Goal: Task Accomplishment & Management: Complete application form

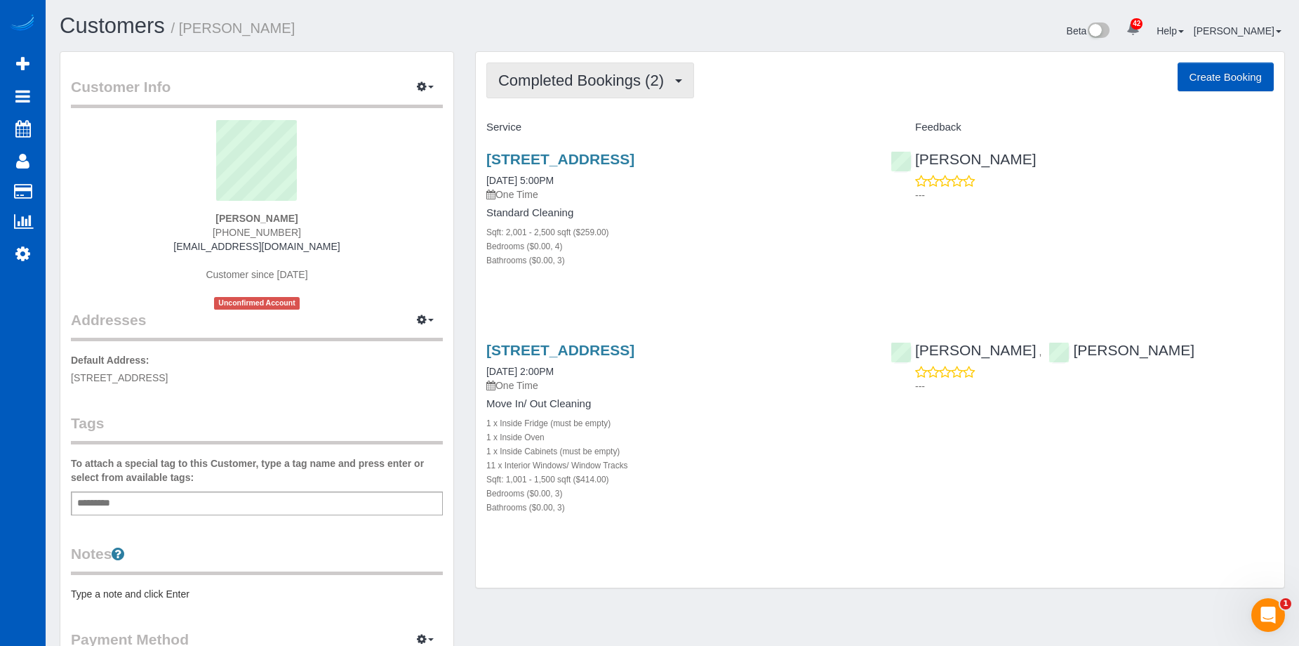
click at [622, 88] on span "Completed Bookings (2)" at bounding box center [584, 81] width 173 height 18
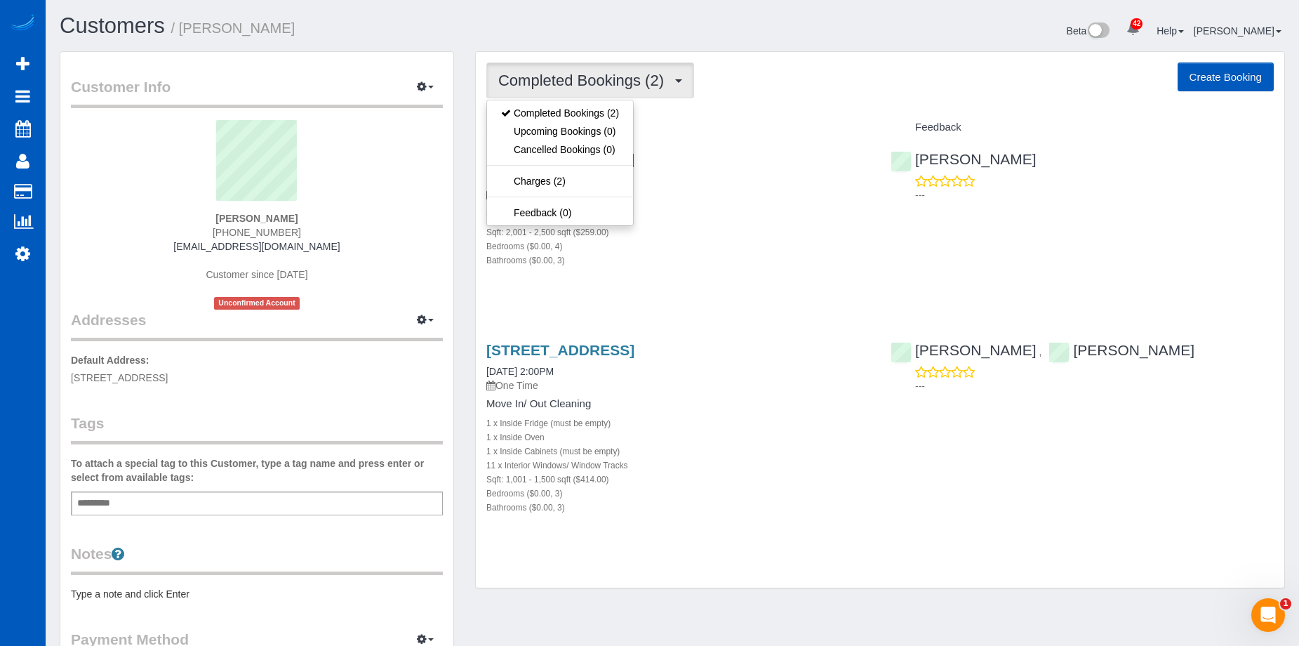
click at [622, 88] on span "Completed Bookings (2)" at bounding box center [584, 81] width 173 height 18
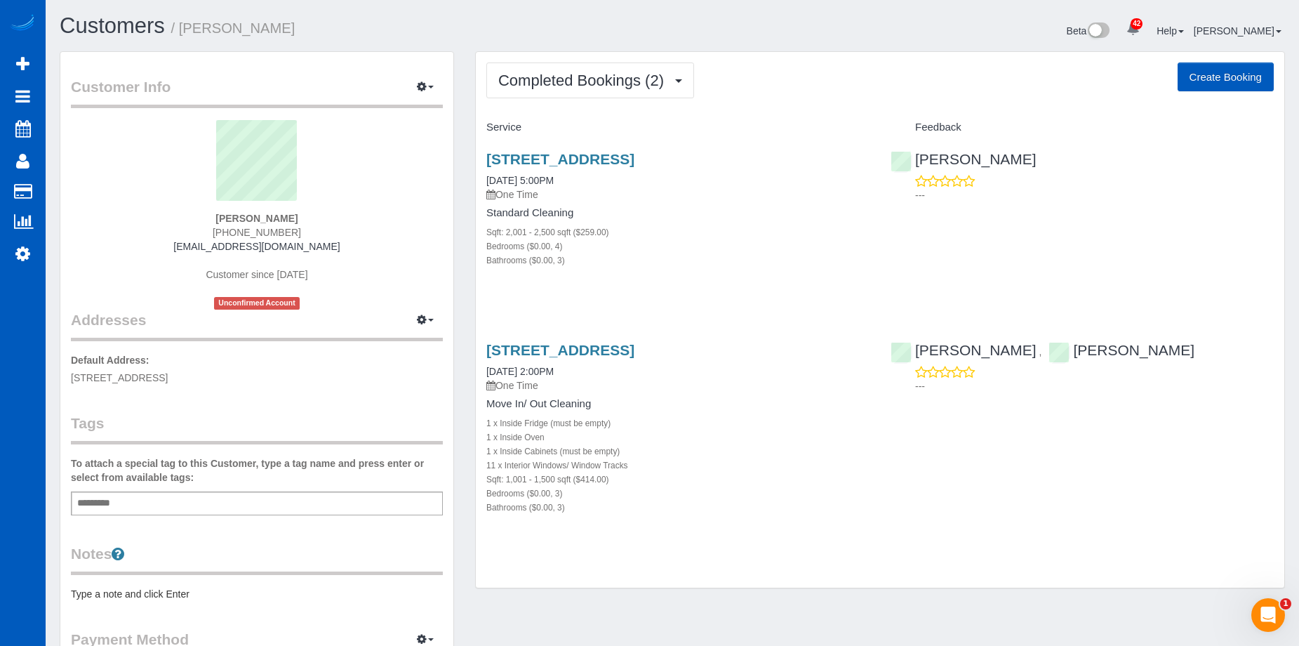
click at [1217, 81] on button "Create Booking" at bounding box center [1225, 76] width 96 height 29
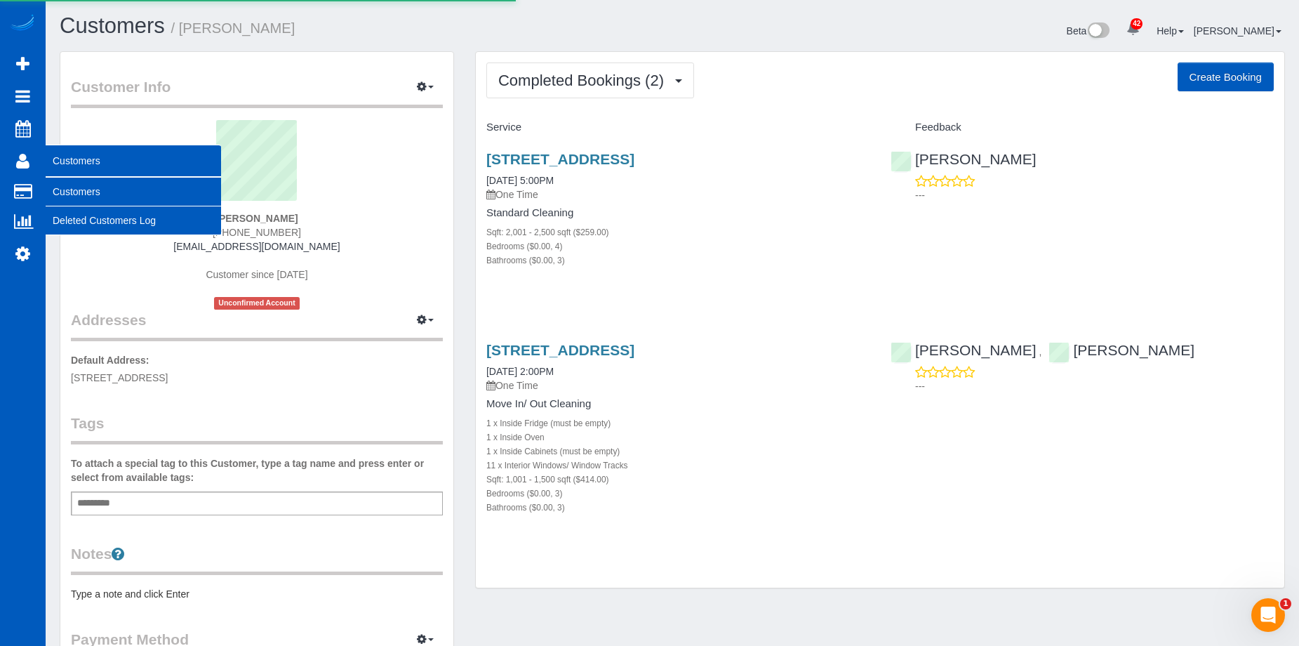
select select "WA"
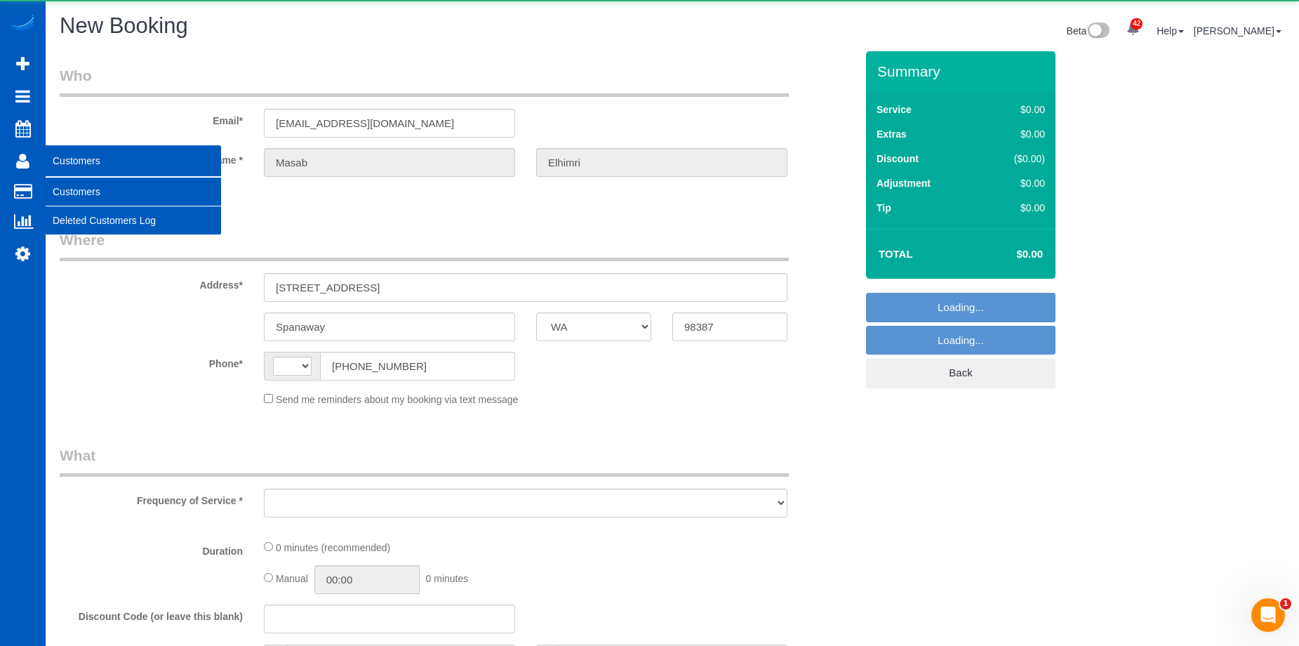
select select "string:fspay-f96ab424-0a66-46e8-91b6-2d6856d9ba41"
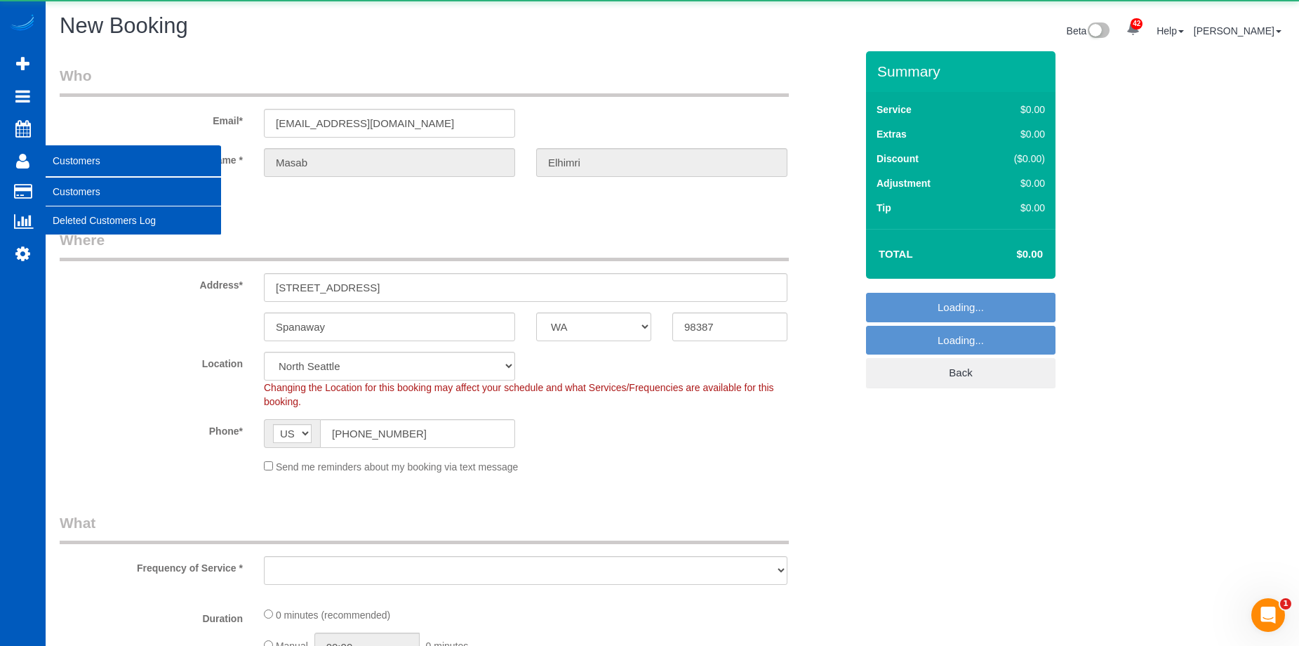
select select "string:[GEOGRAPHIC_DATA]"
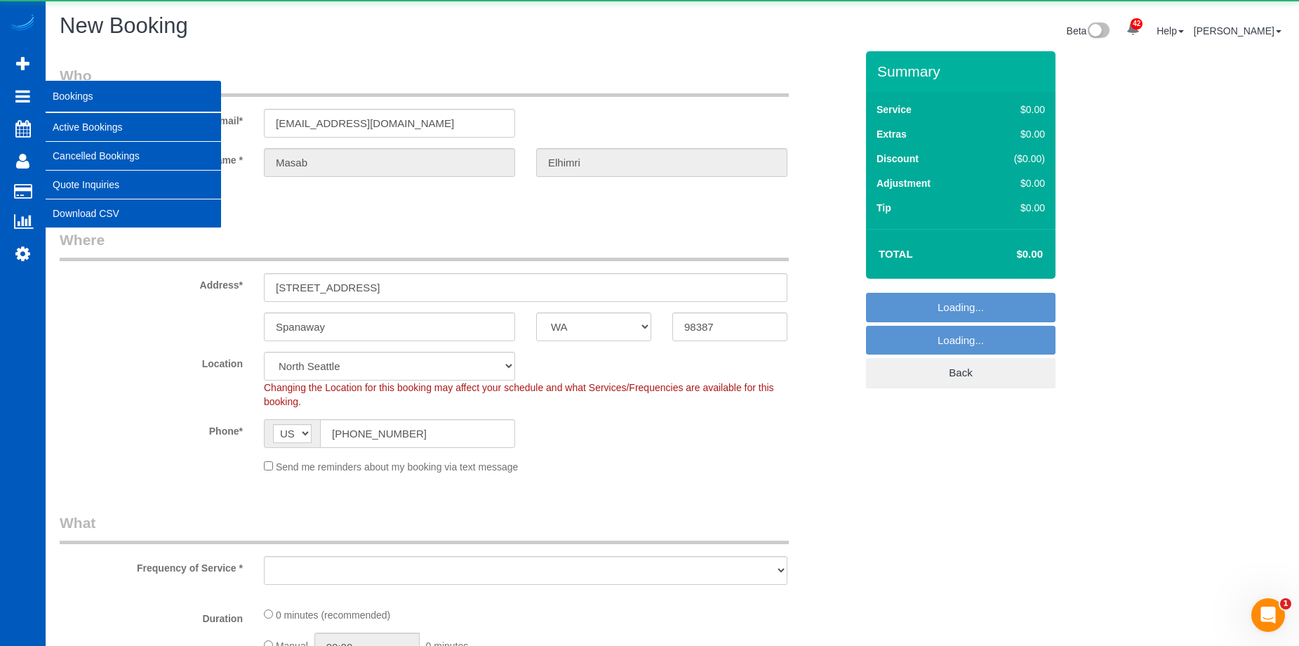
select select "object:1588"
select select "199"
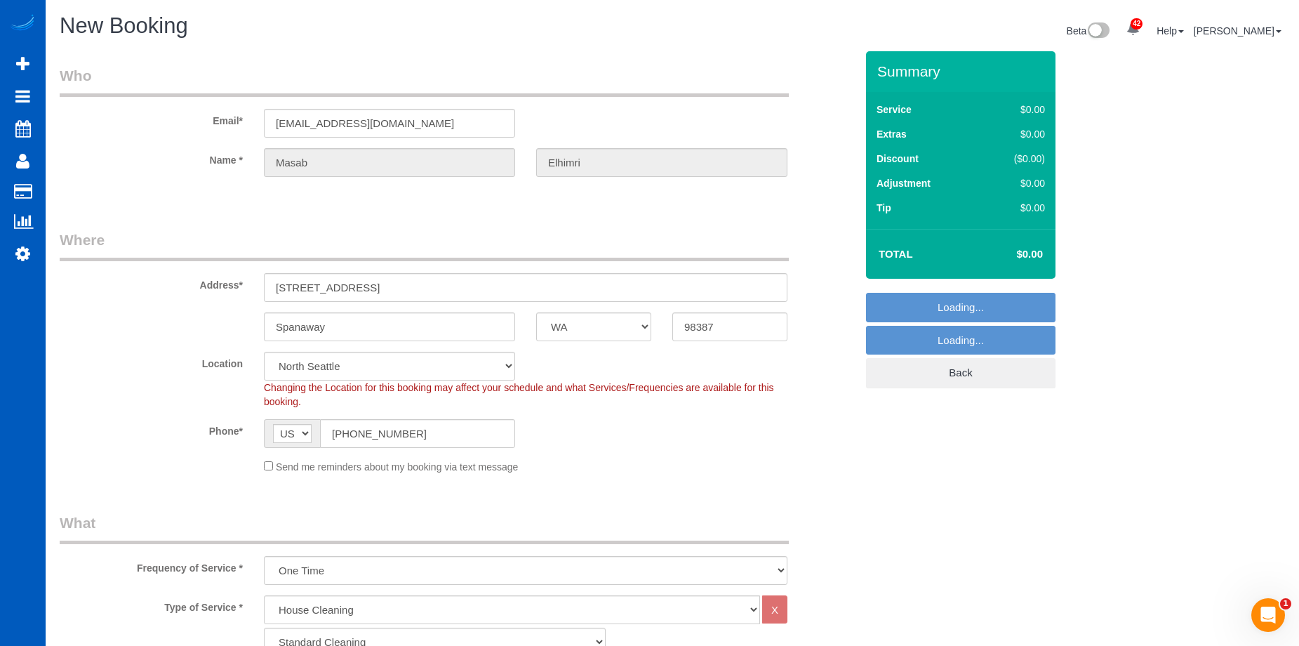
select select "2"
select select "object:1937"
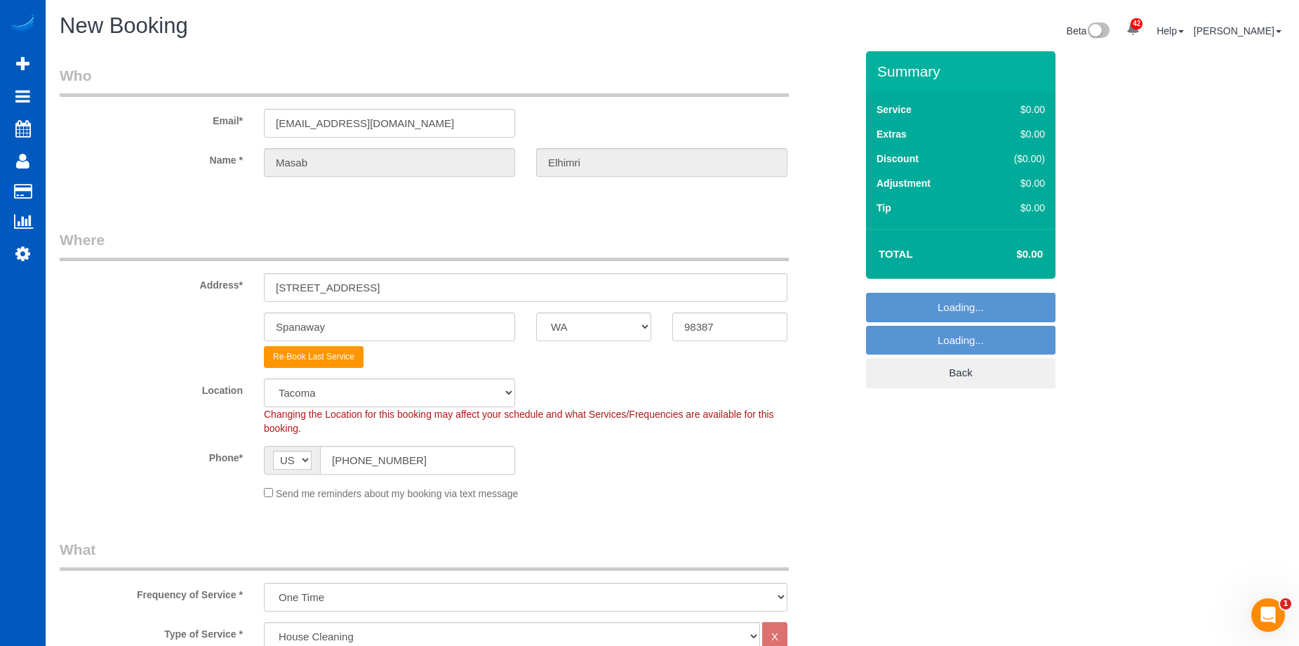
click at [268, 465] on span "AF AL DZ AD AO AI AQ AG AR AM AW AU AT AZ BS BH BD BB BY BE BZ BJ BM BT BO BA B…" at bounding box center [292, 460] width 56 height 29
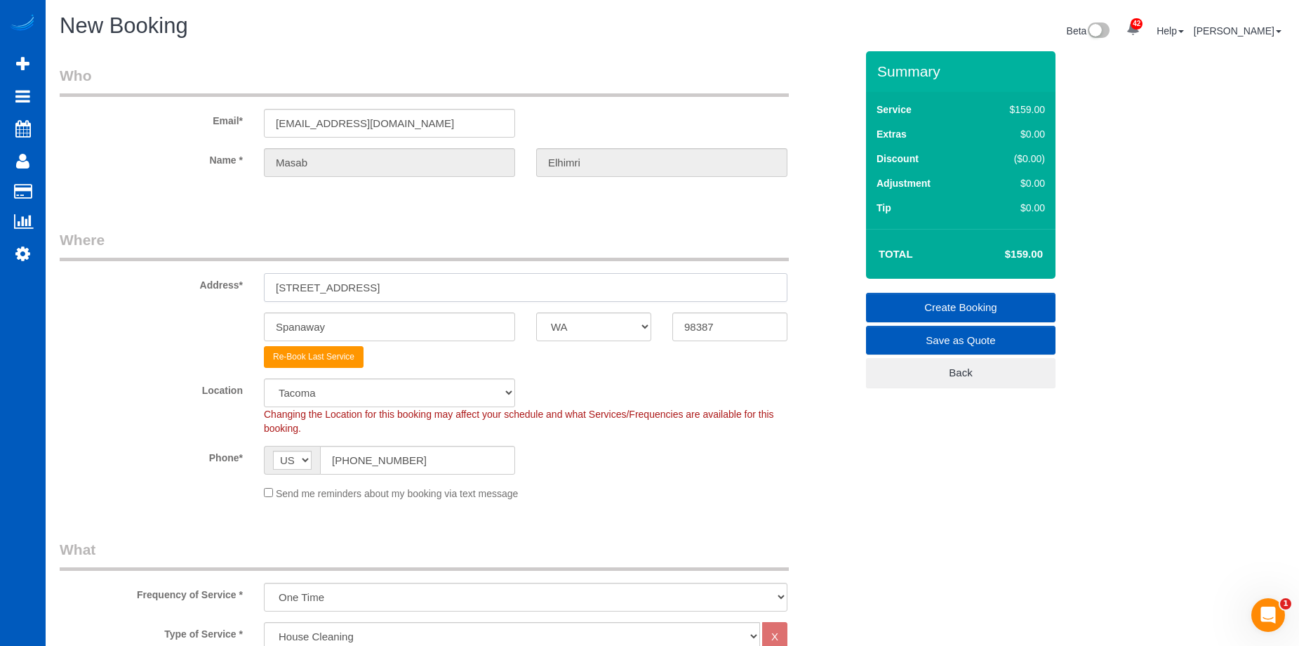
drag, startPoint x: 399, startPoint y: 281, endPoint x: 125, endPoint y: 295, distance: 274.7
click at [122, 295] on div "Address* [STREET_ADDRESS]" at bounding box center [457, 265] width 817 height 72
paste input "[STREET_ADDRESS]"
drag, startPoint x: 418, startPoint y: 286, endPoint x: 516, endPoint y: 280, distance: 98.4
click at [514, 280] on input "[STREET_ADDRESS]" at bounding box center [525, 287] width 523 height 29
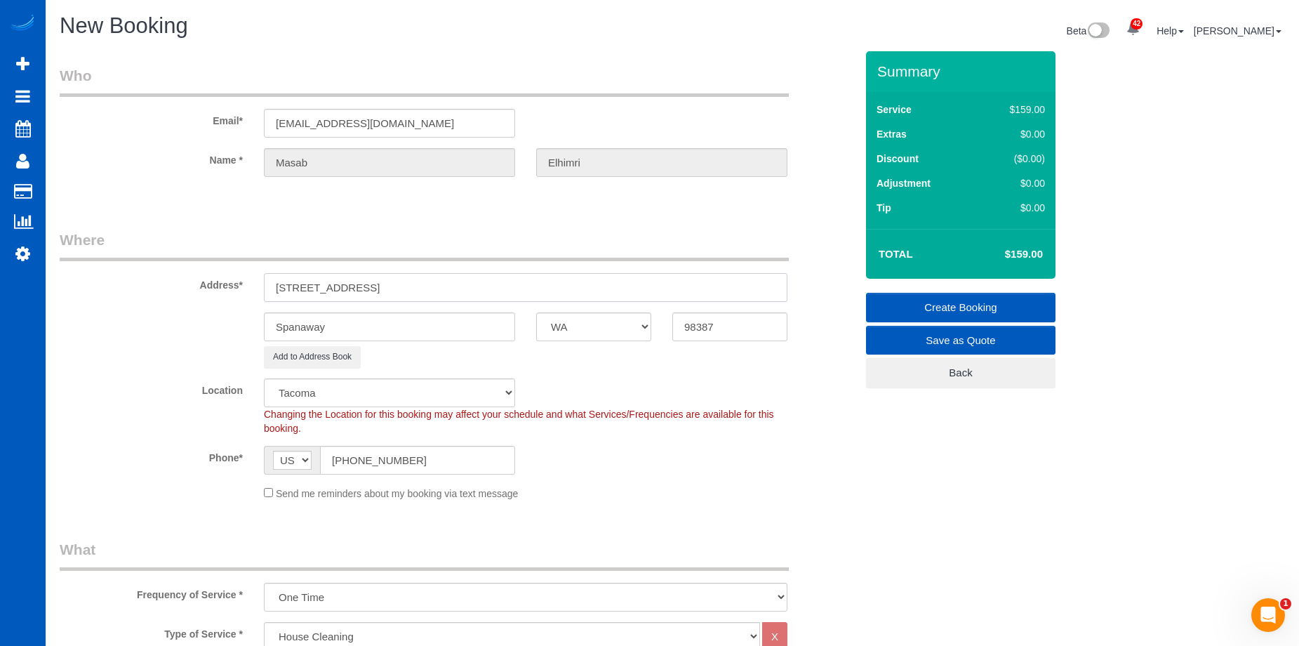
type input "[STREET_ADDRESS]"
click at [722, 325] on input "98387" at bounding box center [729, 326] width 115 height 29
click at [646, 330] on div "Spanaway AK AL AR AZ CA CO CT DC DE [GEOGRAPHIC_DATA] [GEOGRAPHIC_DATA] HI IA I…" at bounding box center [457, 326] width 817 height 29
paste input "030"
type input "98030"
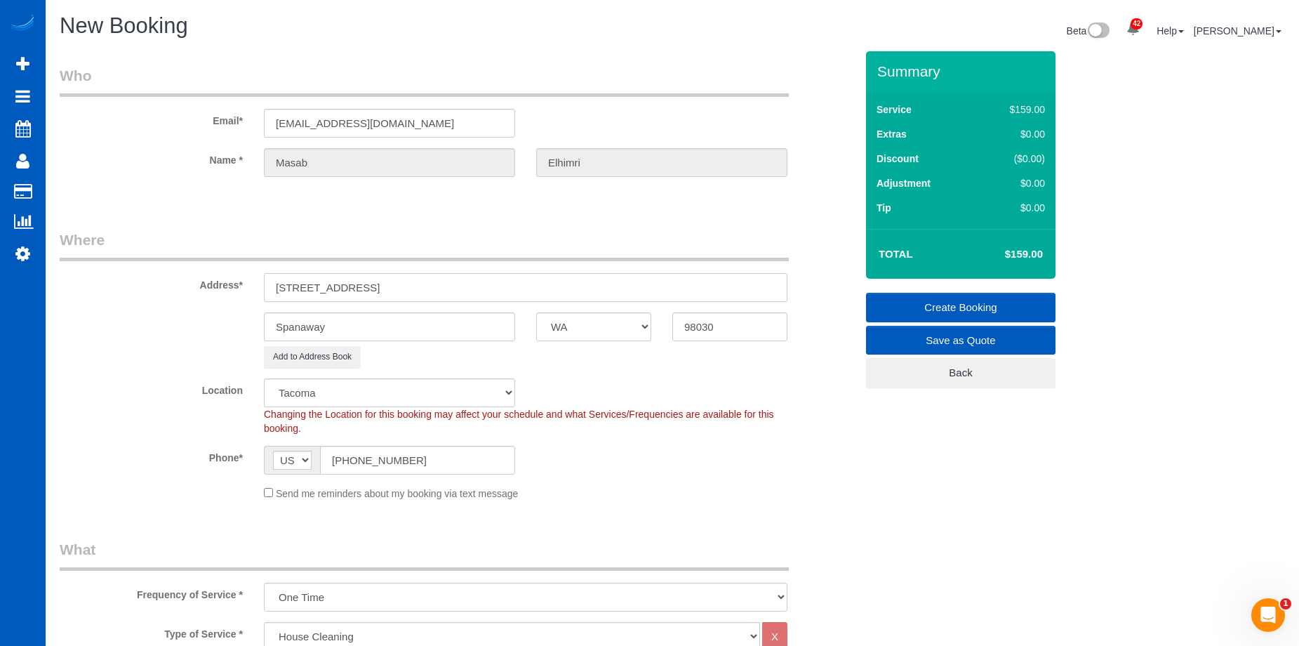
drag, startPoint x: 368, startPoint y: 287, endPoint x: 392, endPoint y: 288, distance: 24.6
click at [392, 288] on input "[STREET_ADDRESS]" at bounding box center [525, 287] width 523 height 29
click at [377, 291] on input "[STREET_ADDRESS]" at bounding box center [525, 287] width 523 height 29
select select "8"
select select "object:2084"
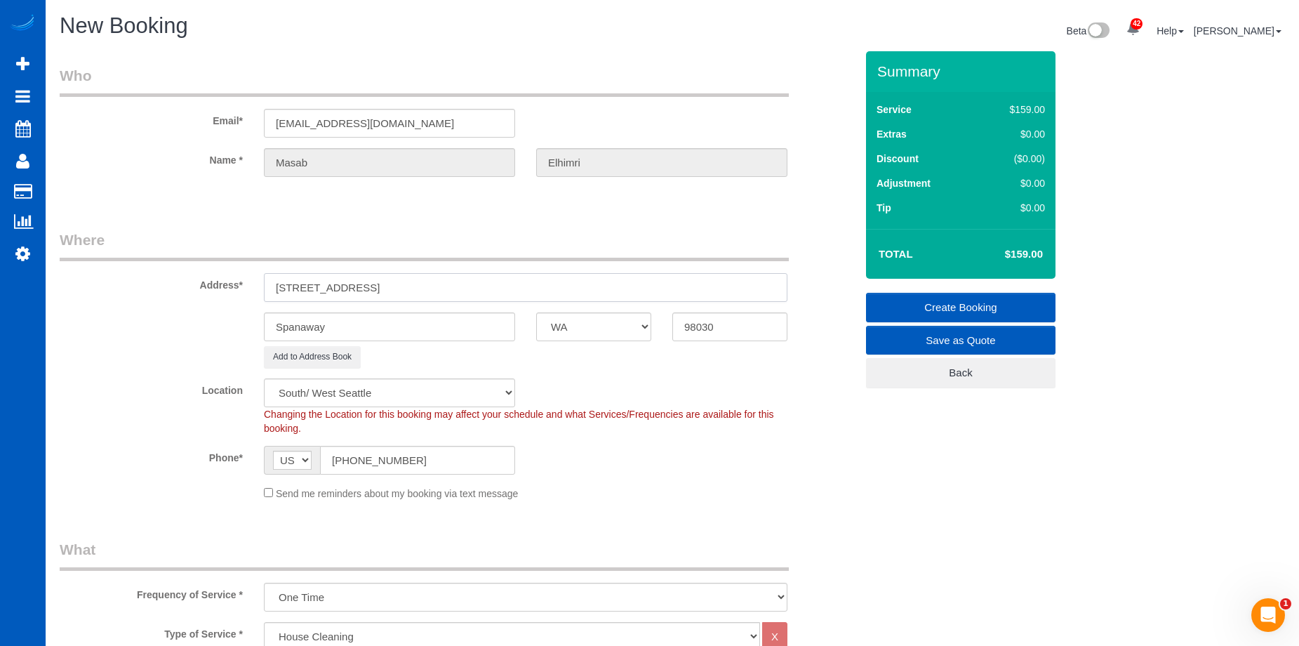
drag, startPoint x: 370, startPoint y: 286, endPoint x: 392, endPoint y: 288, distance: 21.8
click at [392, 288] on input "[STREET_ADDRESS]" at bounding box center [525, 287] width 523 height 29
type input "[STREET_ADDRESS]"
drag, startPoint x: 300, startPoint y: 326, endPoint x: 238, endPoint y: 326, distance: 62.4
click at [238, 326] on div "Spanaway AK AL AR AZ CA CO CT DC DE [GEOGRAPHIC_DATA] [GEOGRAPHIC_DATA] HI IA I…" at bounding box center [457, 326] width 817 height 29
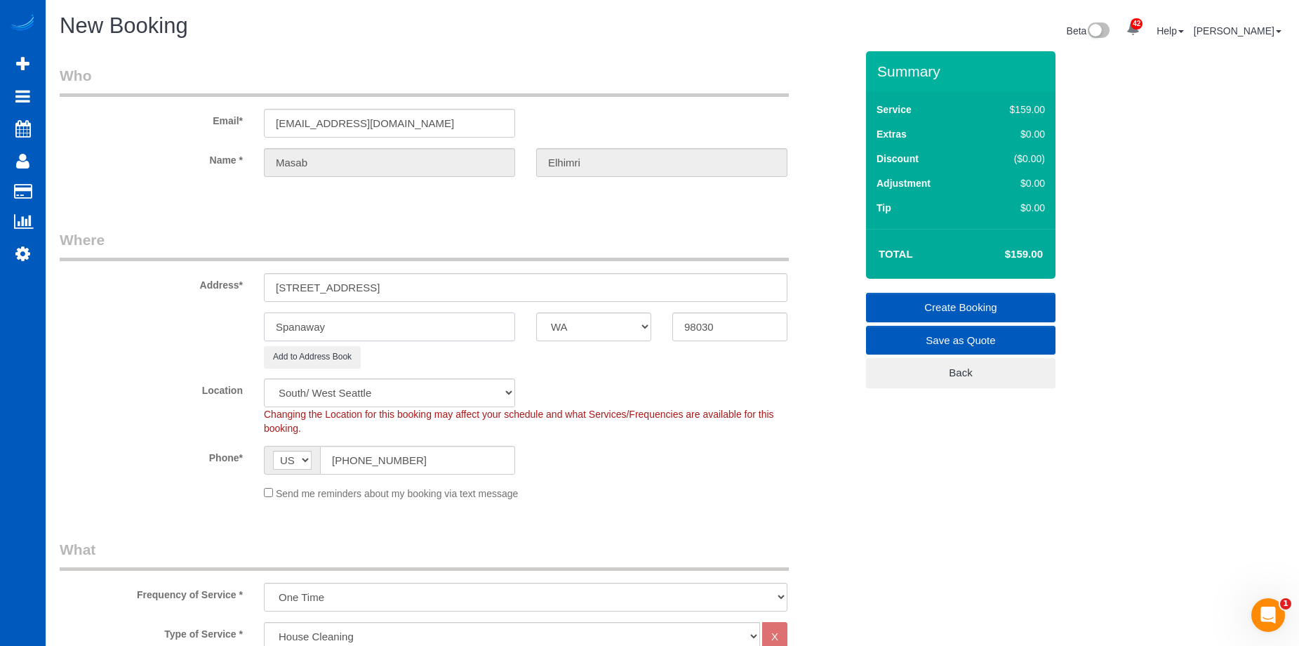
paste input "Kent"
type input "Kent"
drag, startPoint x: 365, startPoint y: 282, endPoint x: 477, endPoint y: 279, distance: 112.3
click at [477, 279] on input "[STREET_ADDRESS]" at bounding box center [525, 287] width 523 height 29
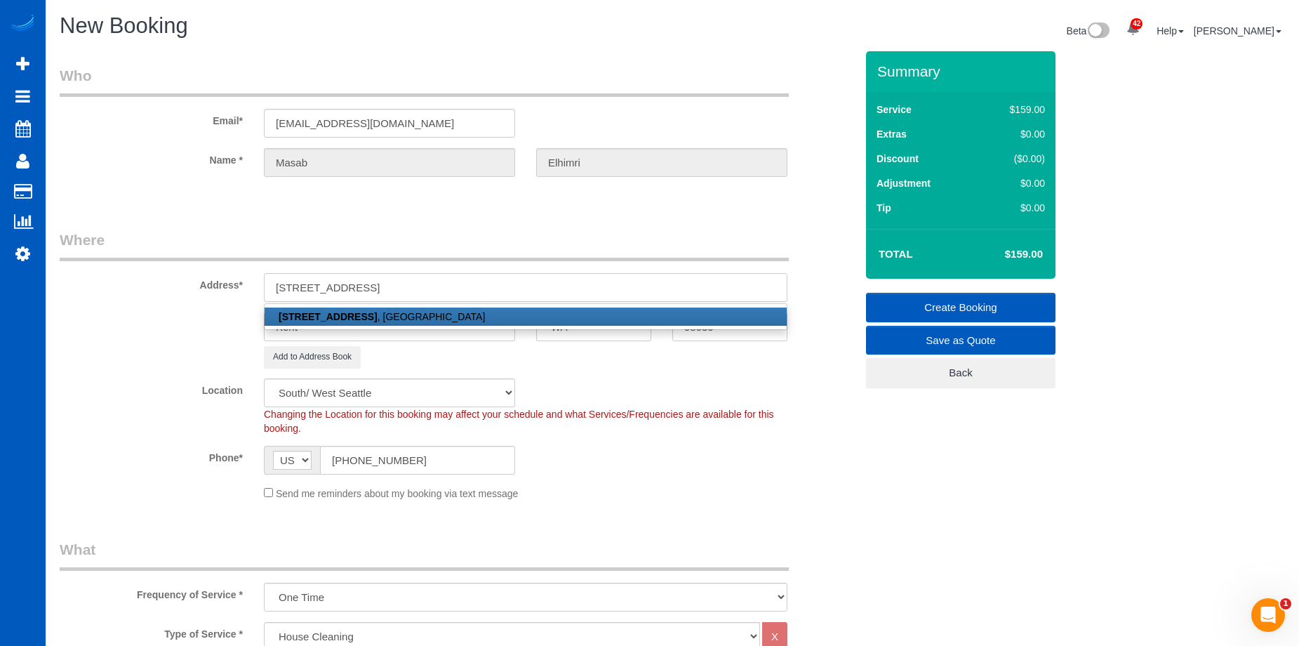
type input "[STREET_ADDRESS]"
click at [345, 317] on strong "[STREET_ADDRESS]" at bounding box center [328, 316] width 99 height 11
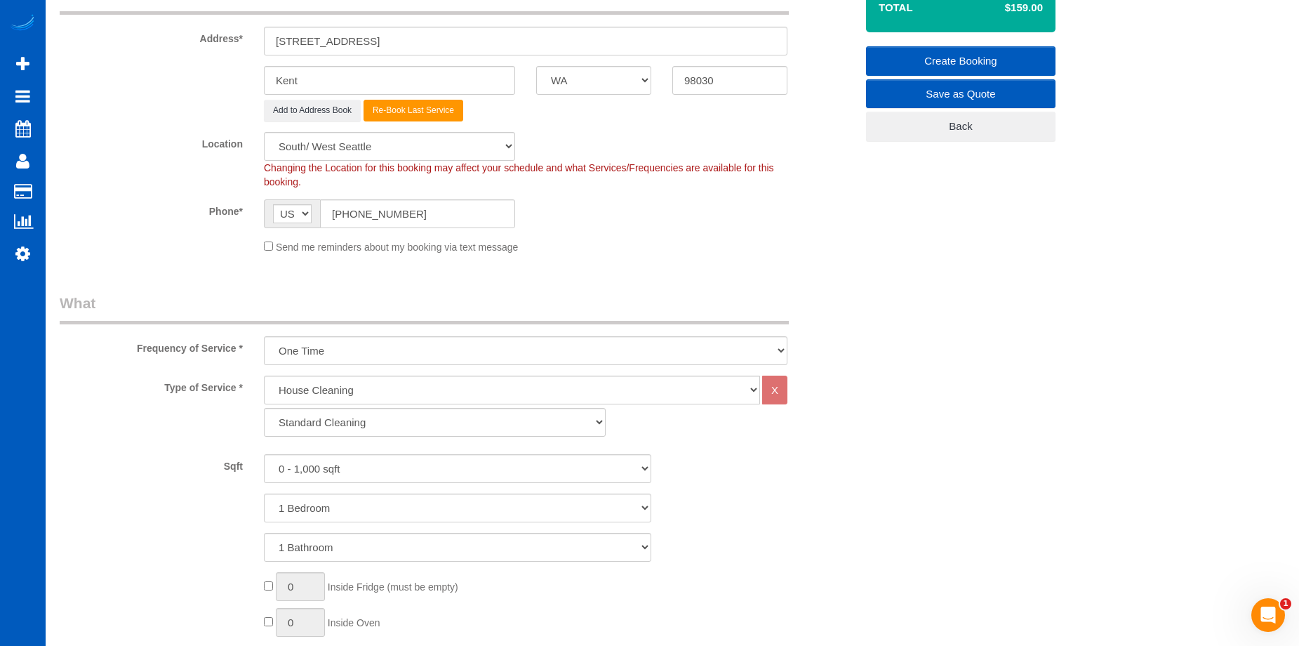
scroll to position [281, 0]
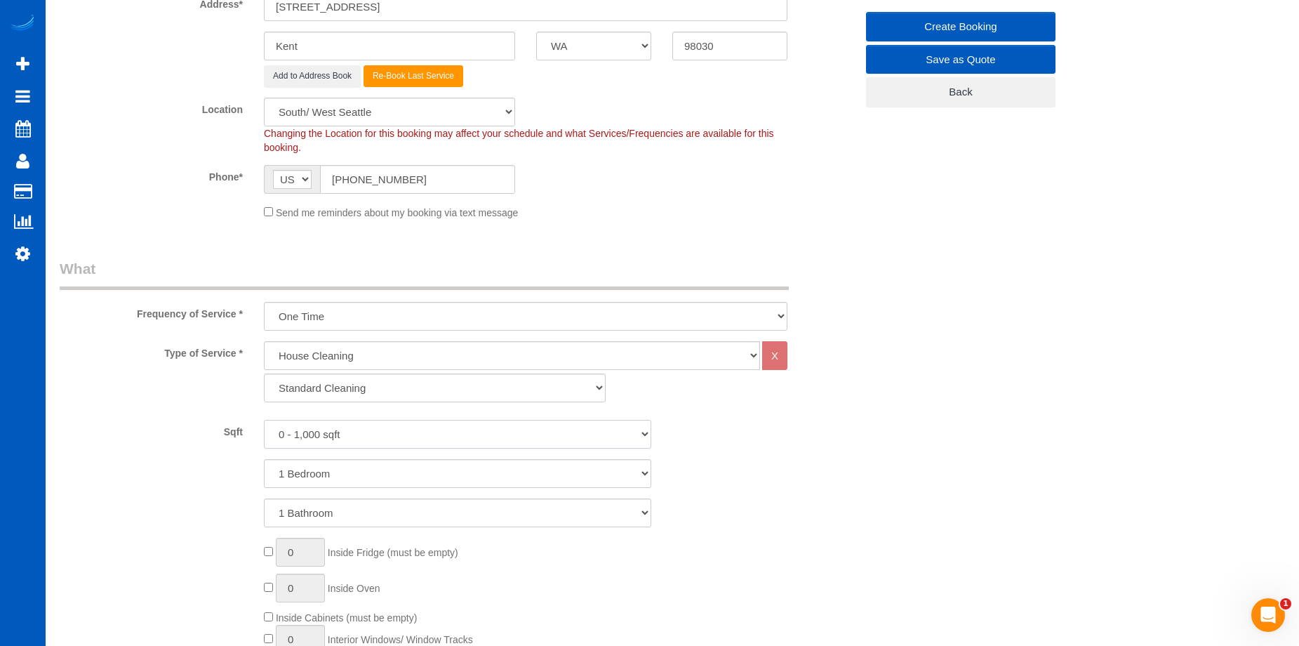
click at [406, 434] on select "0 - 1,000 sqft 1,001 - 1,500 sqft 1,501 - 2,000 sqft 2,001 - 2,500 sqft 2,501 -…" at bounding box center [457, 434] width 387 height 29
select select "2001"
click at [264, 420] on select "0 - 1,000 sqft 1,001 - 1,500 sqft 1,501 - 2,000 sqft 2,001 - 2,500 sqft 2,501 -…" at bounding box center [457, 434] width 387 height 29
click at [402, 472] on select "1 Bedroom 2 Bedrooms 3 Bedrooms 4 Bedrooms 5 Bedrooms 6 Bedrooms 7 Bedrooms" at bounding box center [457, 473] width 387 height 29
select select "4"
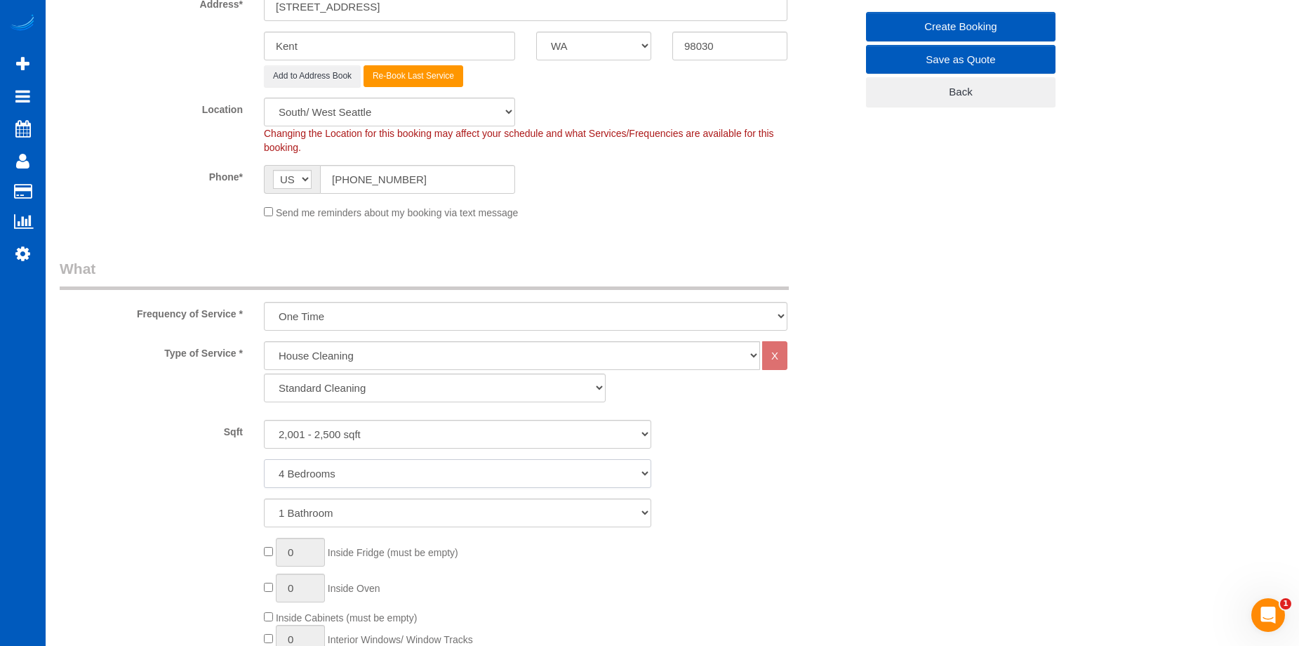
click at [264, 459] on select "1 Bedroom 2 Bedrooms 3 Bedrooms 4 Bedrooms 5 Bedrooms 6 Bedrooms 7 Bedrooms" at bounding box center [457, 473] width 387 height 29
click at [403, 510] on select "1 Bathroom 2 Bathrooms 3 Bathrooms 4 Bathrooms 5 Bathrooms 6 Bathrooms 7 Bathro…" at bounding box center [457, 512] width 387 height 29
select select "3"
click at [264, 498] on select "1 Bathroom 2 Bathrooms 3 Bathrooms 4 Bathrooms 5 Bathrooms 6 Bathrooms 7 Bathro…" at bounding box center [457, 512] width 387 height 29
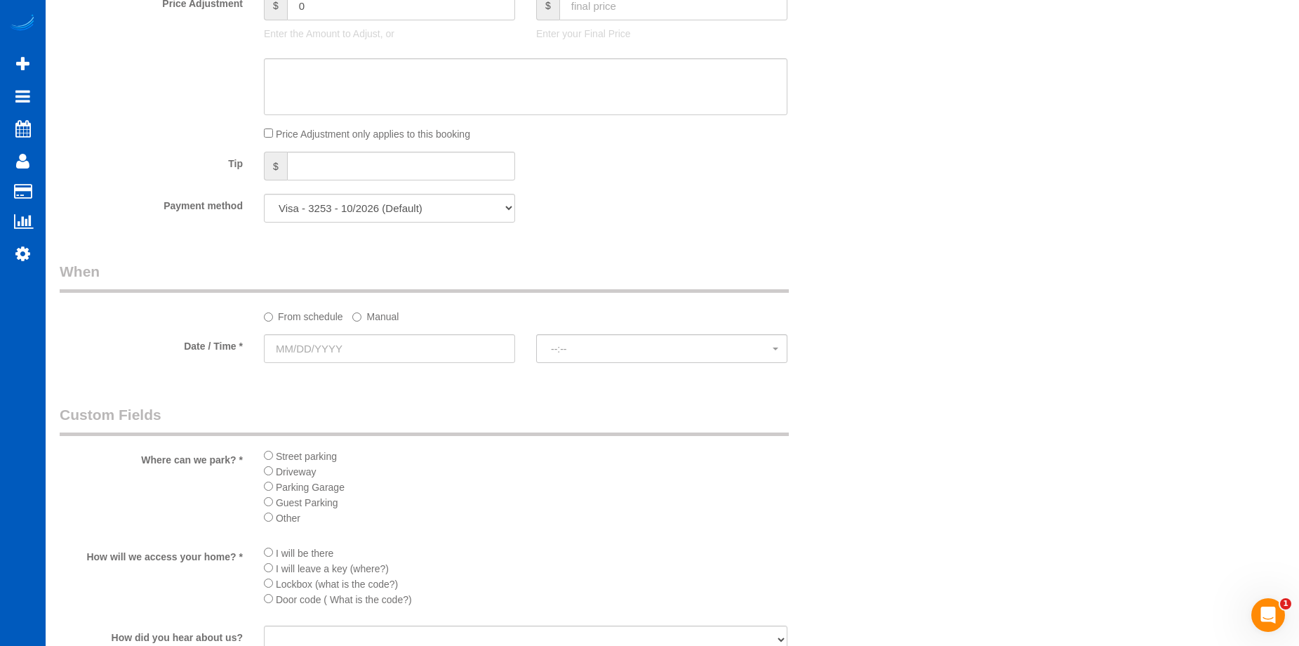
scroll to position [1193, 0]
click at [502, 356] on input "text" at bounding box center [389, 347] width 251 height 29
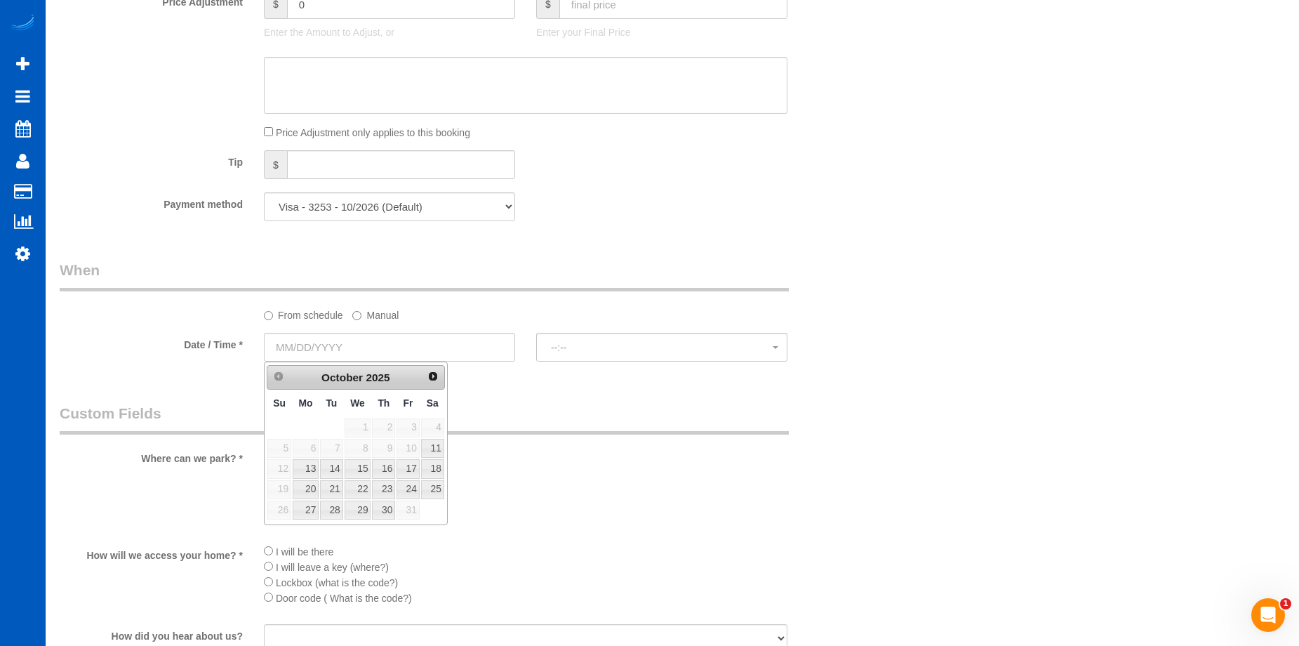
click at [415, 450] on span "10" at bounding box center [407, 448] width 22 height 19
click at [540, 409] on legend "Custom Fields" at bounding box center [424, 419] width 729 height 32
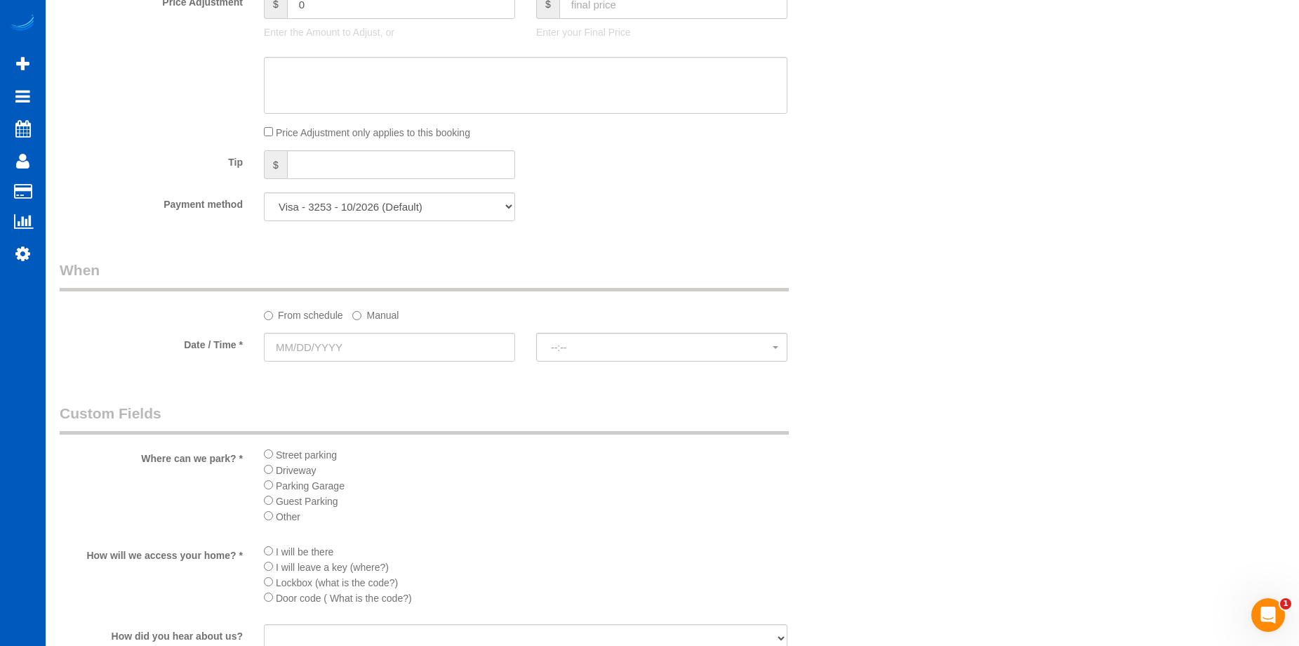
click at [384, 313] on label "Manual" at bounding box center [375, 312] width 46 height 19
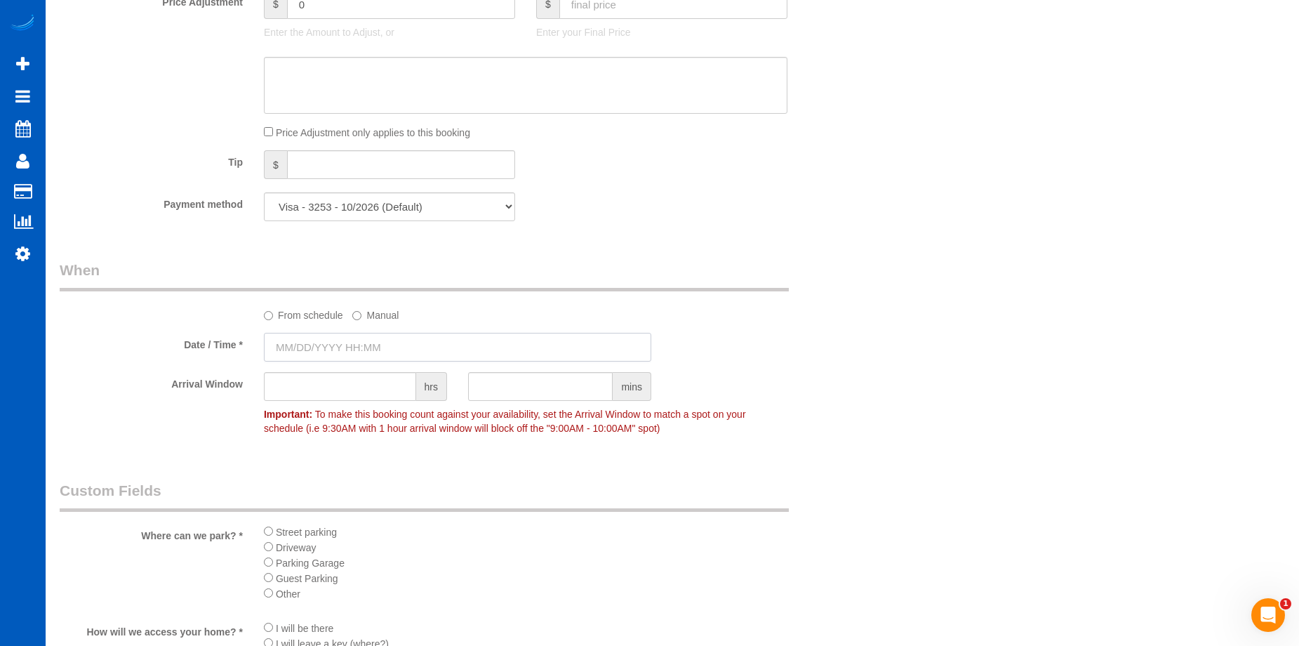
click at [413, 349] on input "text" at bounding box center [457, 347] width 387 height 29
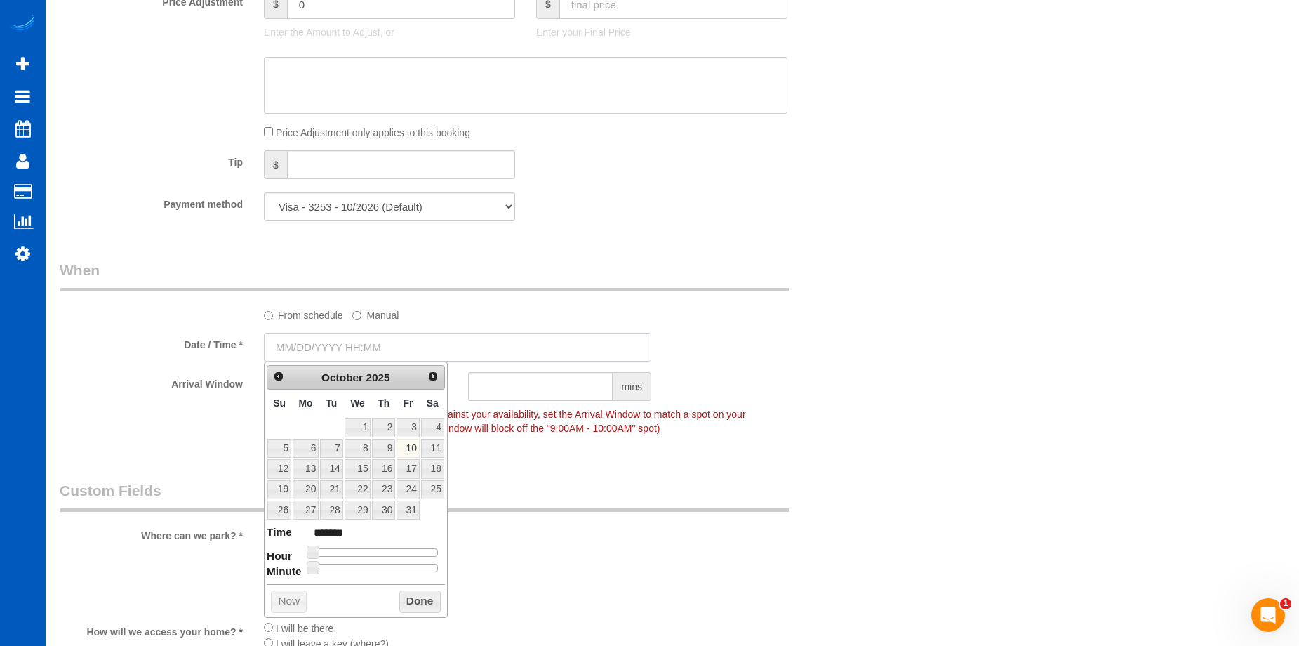
type input "[DATE] 8:00AM"
click at [416, 596] on button "Done" at bounding box center [419, 601] width 41 height 22
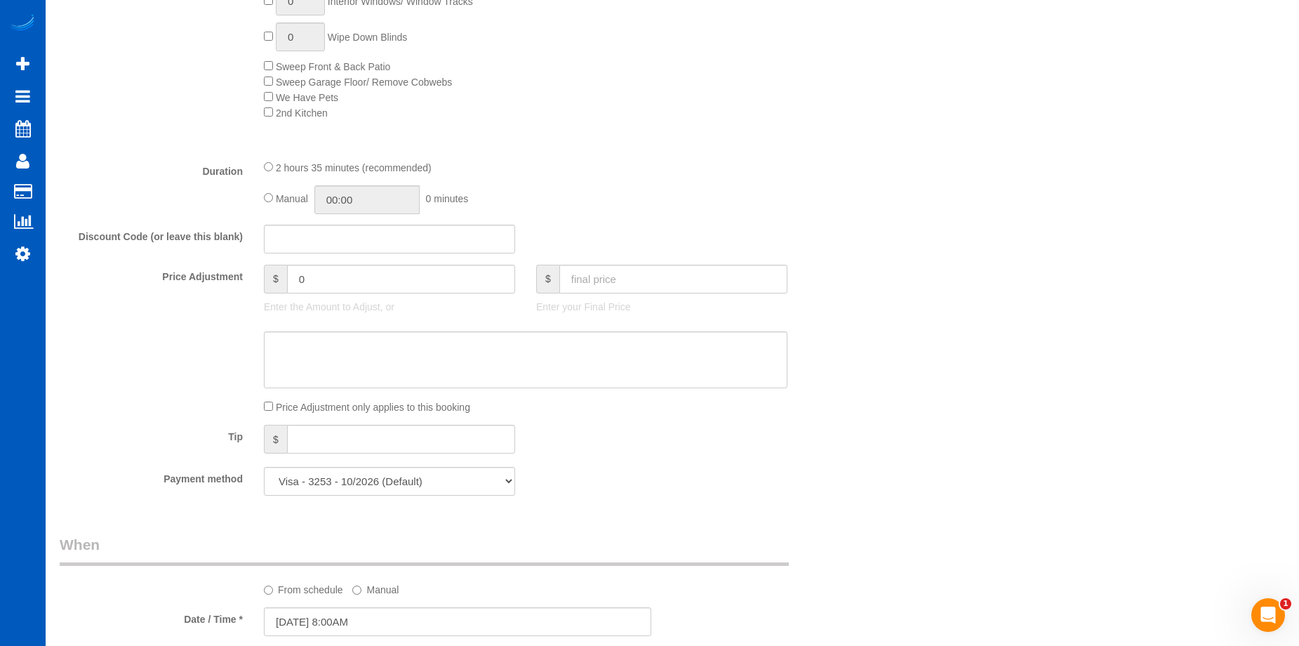
scroll to position [912, 0]
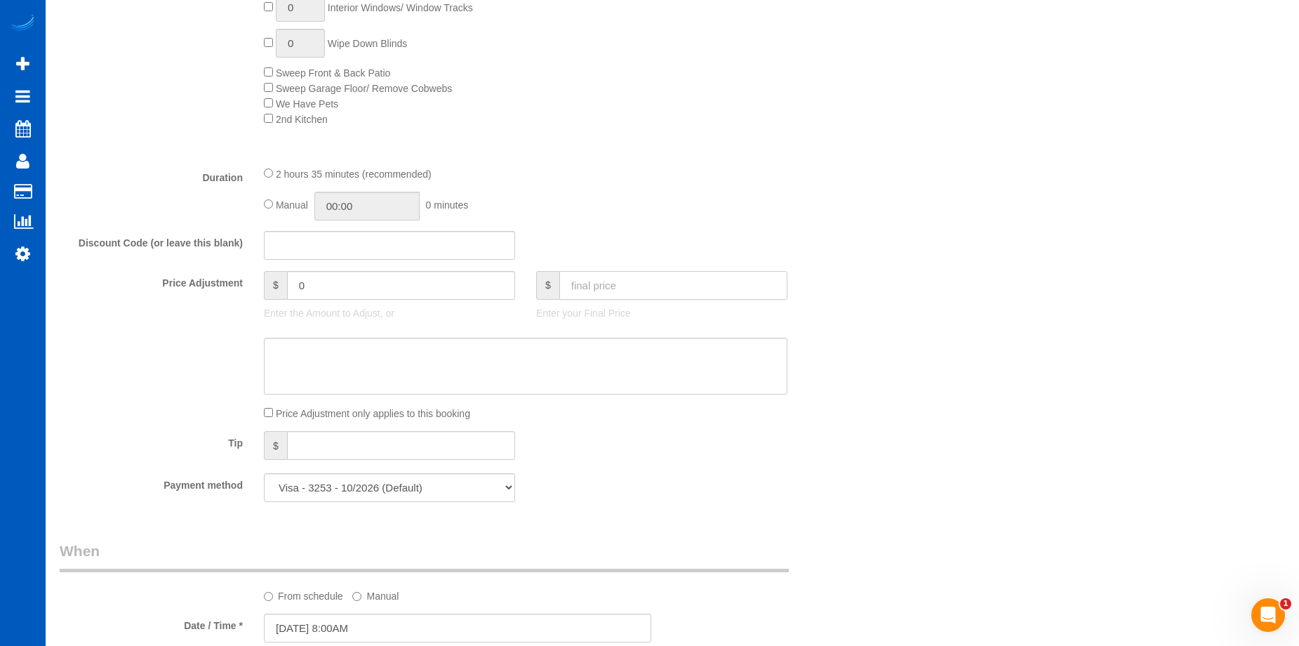
click at [662, 279] on input "text" at bounding box center [673, 285] width 228 height 29
type input "250"
click at [643, 361] on textarea at bounding box center [525, 367] width 523 height 58
type input "-9"
click at [396, 367] on textarea at bounding box center [525, 367] width 523 height 58
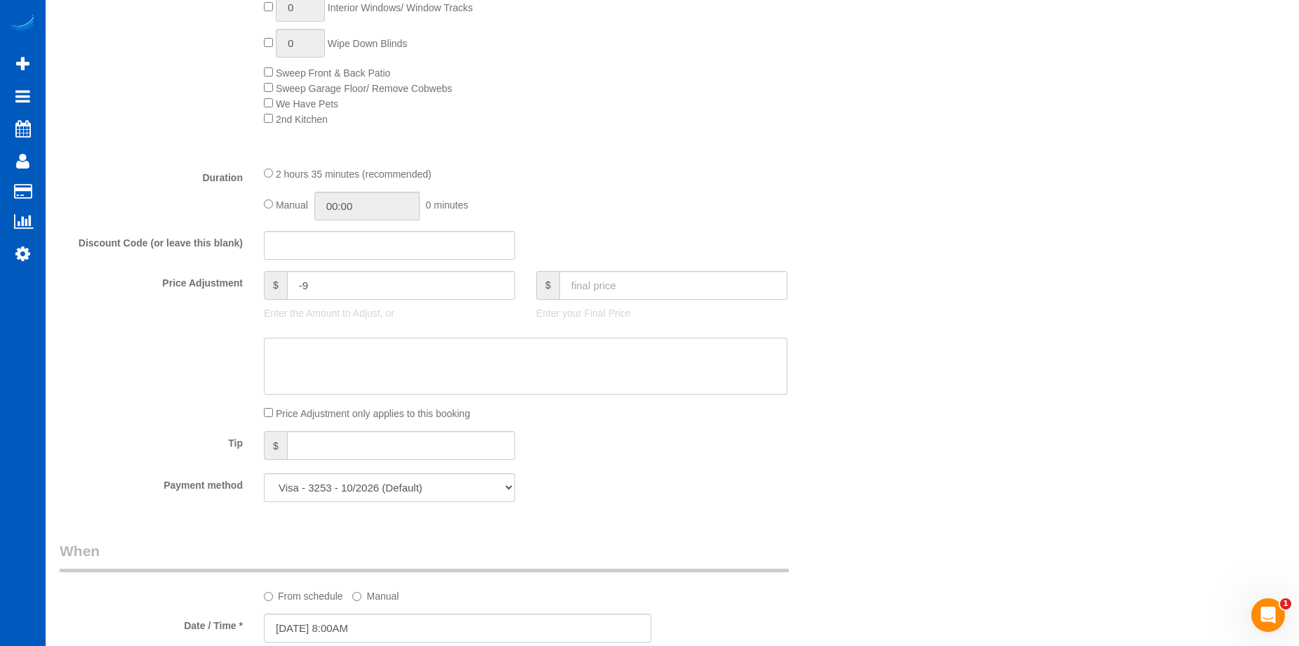
paste textarea "9 USD returning customer"
type textarea "9 USD returning customer"
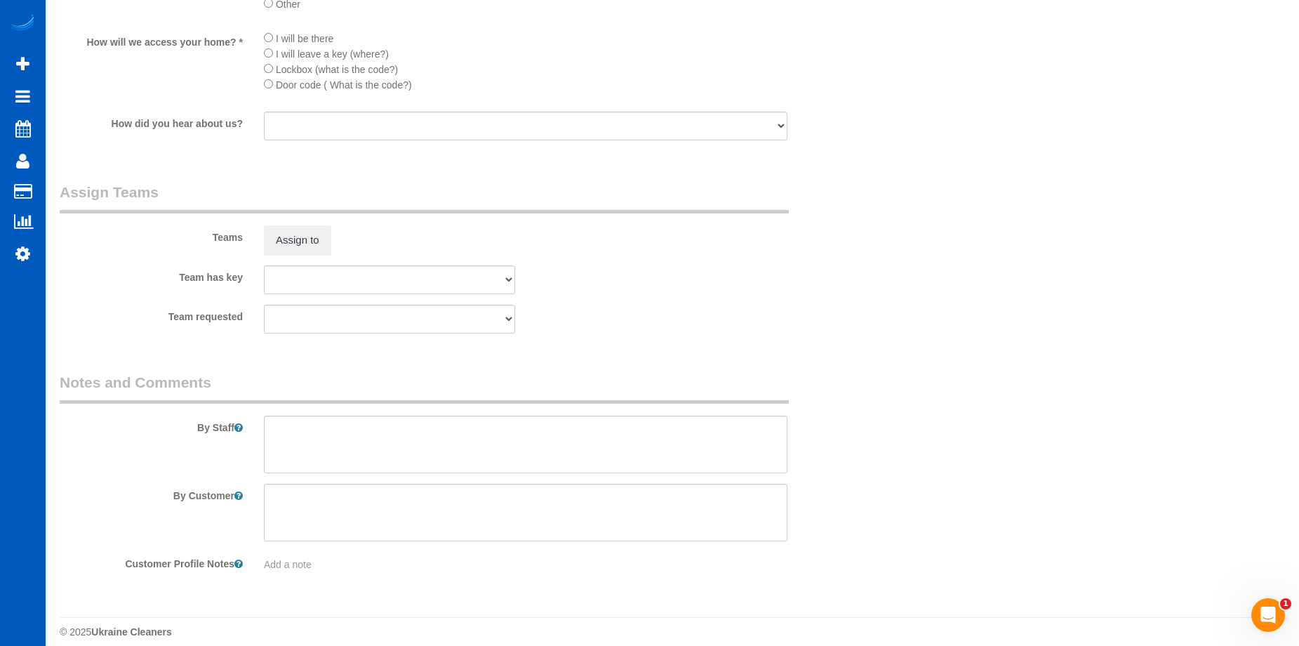
scroll to position [1796, 0]
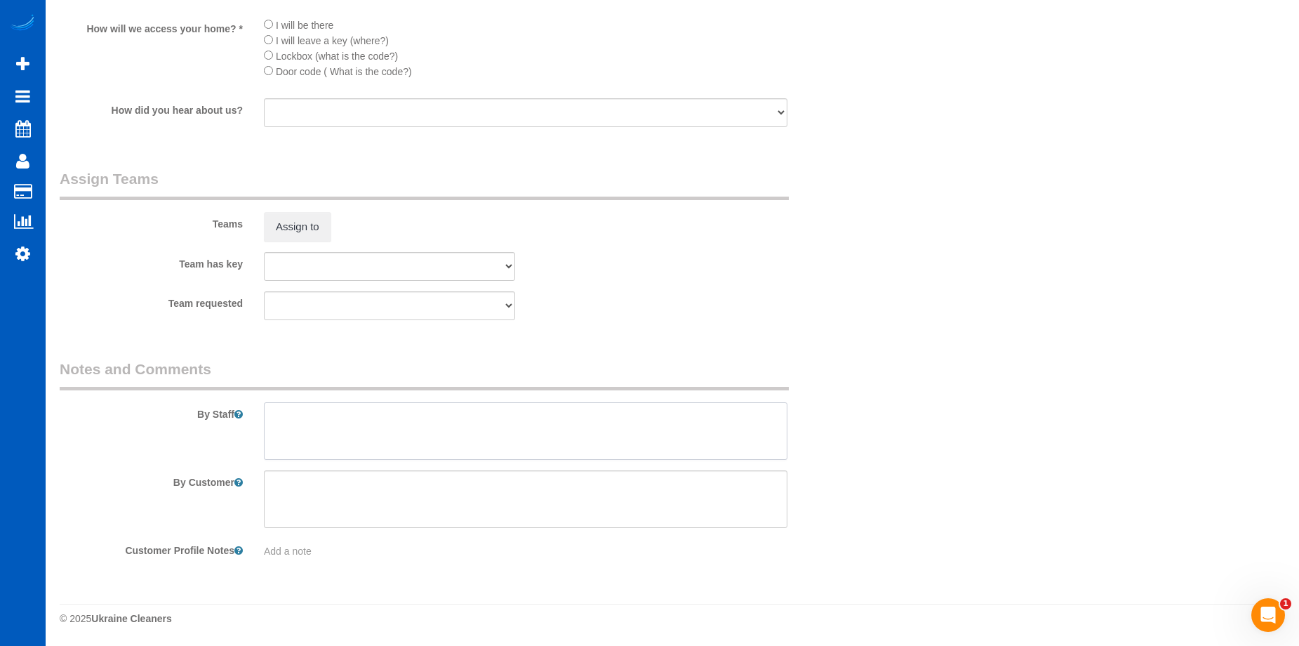
click at [495, 434] on textarea at bounding box center [525, 431] width 523 height 58
click at [476, 413] on textarea at bounding box center [525, 431] width 523 height 58
paste textarea "Returning customer! His wife will be there to receive us. Please make sure all …"
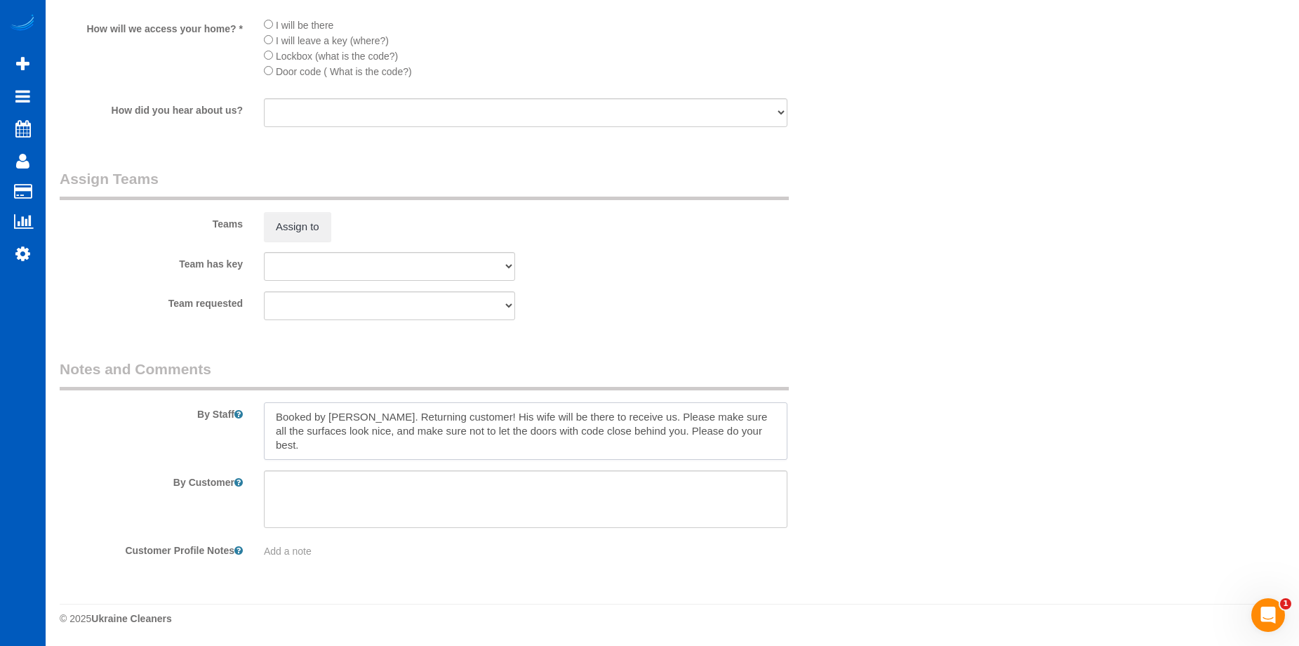
type textarea "Booked by [PERSON_NAME]. Returning customer! His wife will be there to receive …"
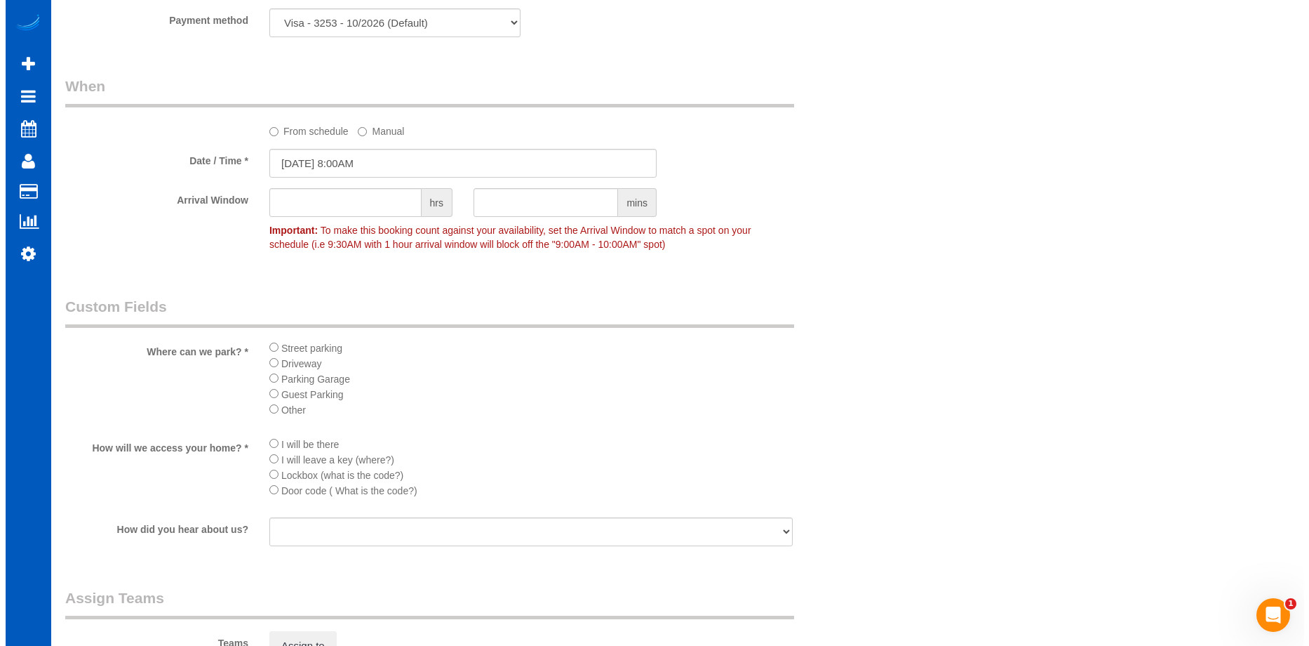
scroll to position [1515, 0]
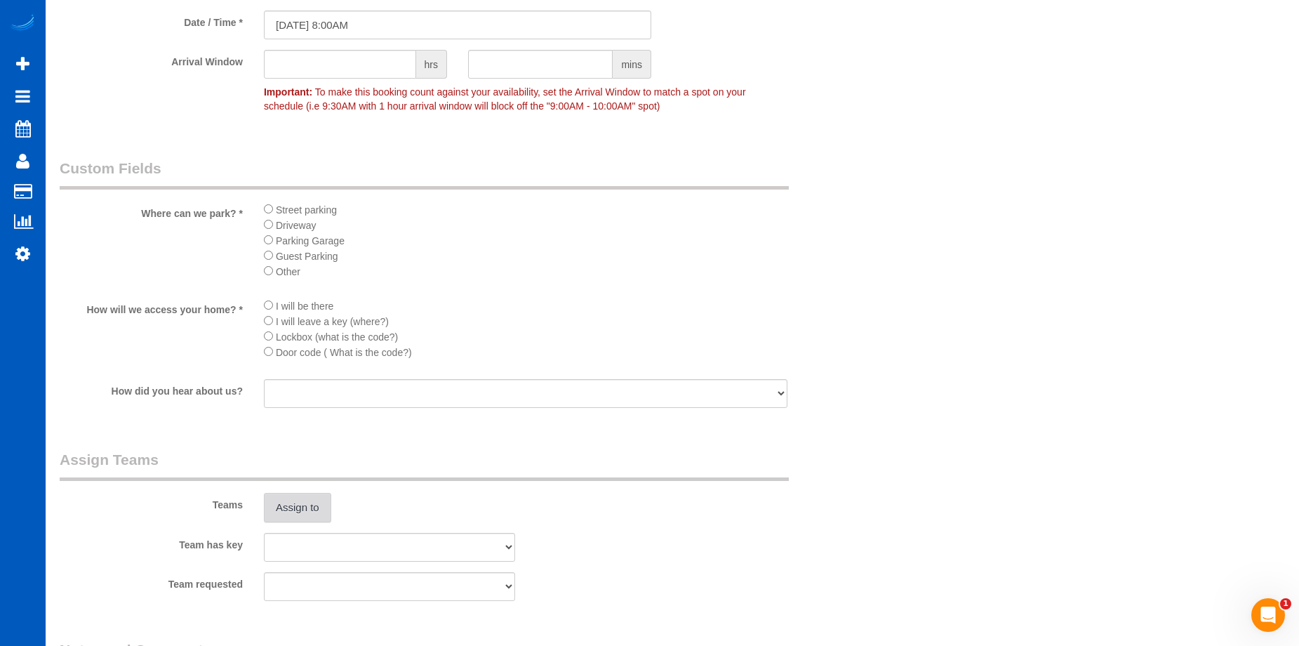
click at [312, 508] on button "Assign to" at bounding box center [297, 507] width 67 height 29
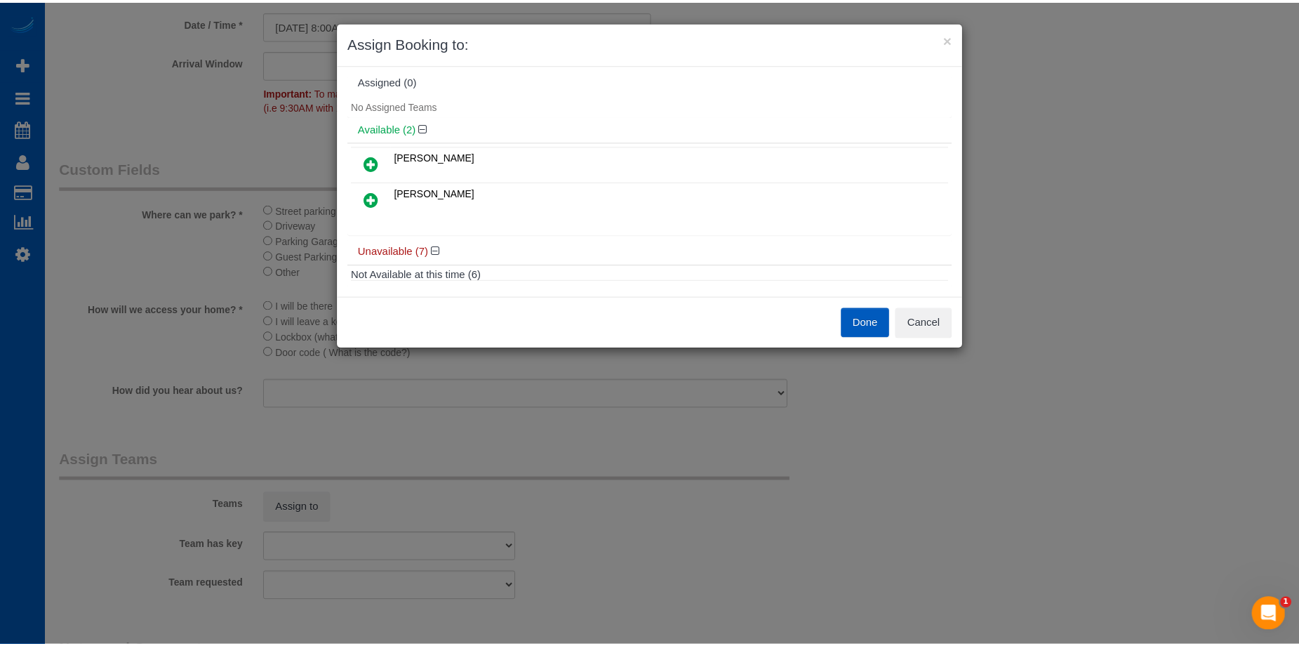
scroll to position [0, 0]
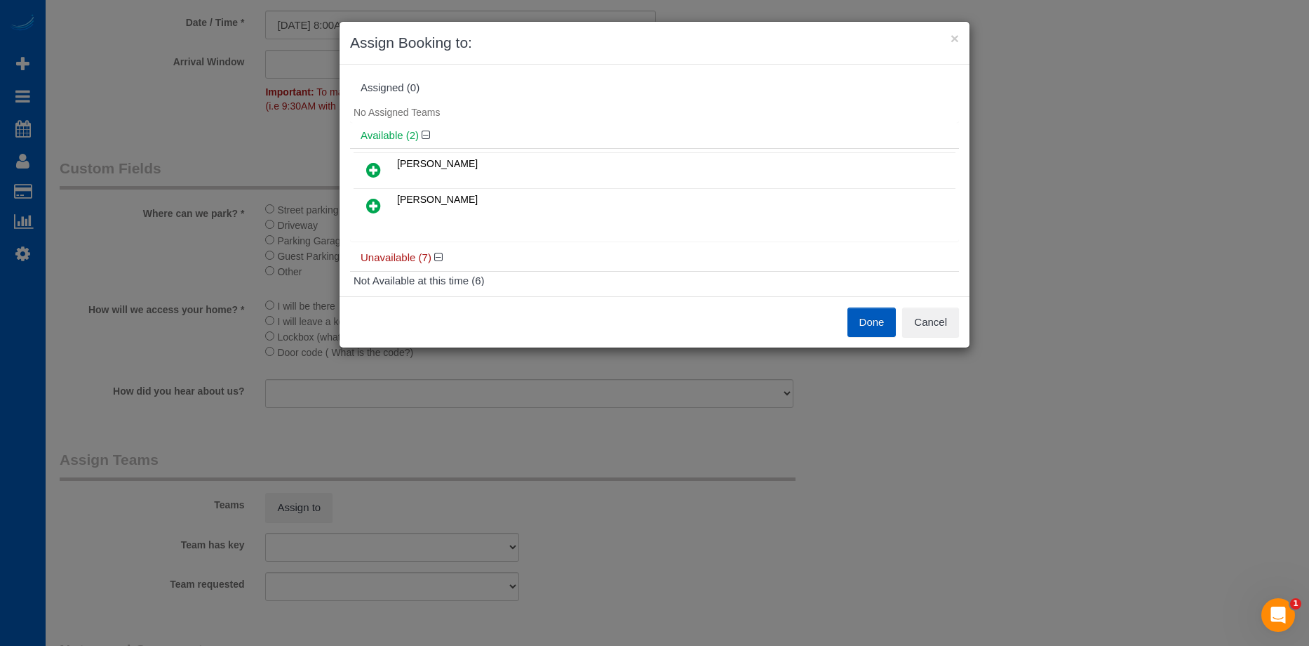
click at [864, 314] on button "Done" at bounding box center [872, 321] width 49 height 29
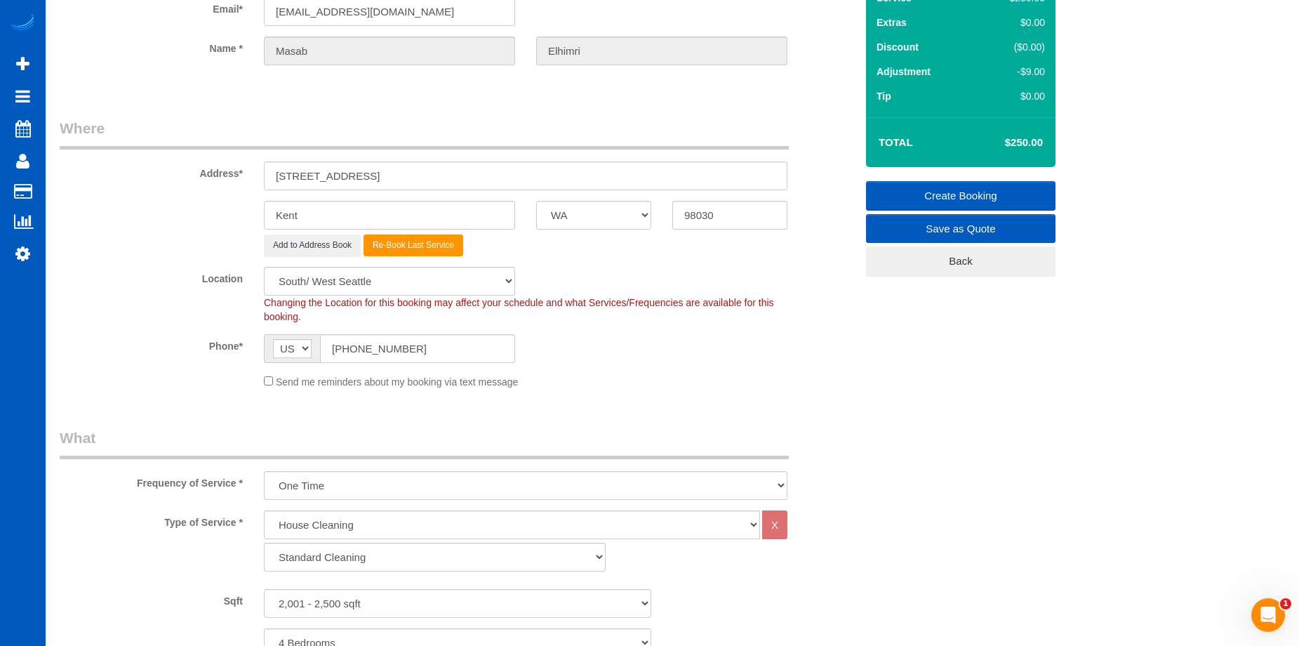
scroll to position [41, 0]
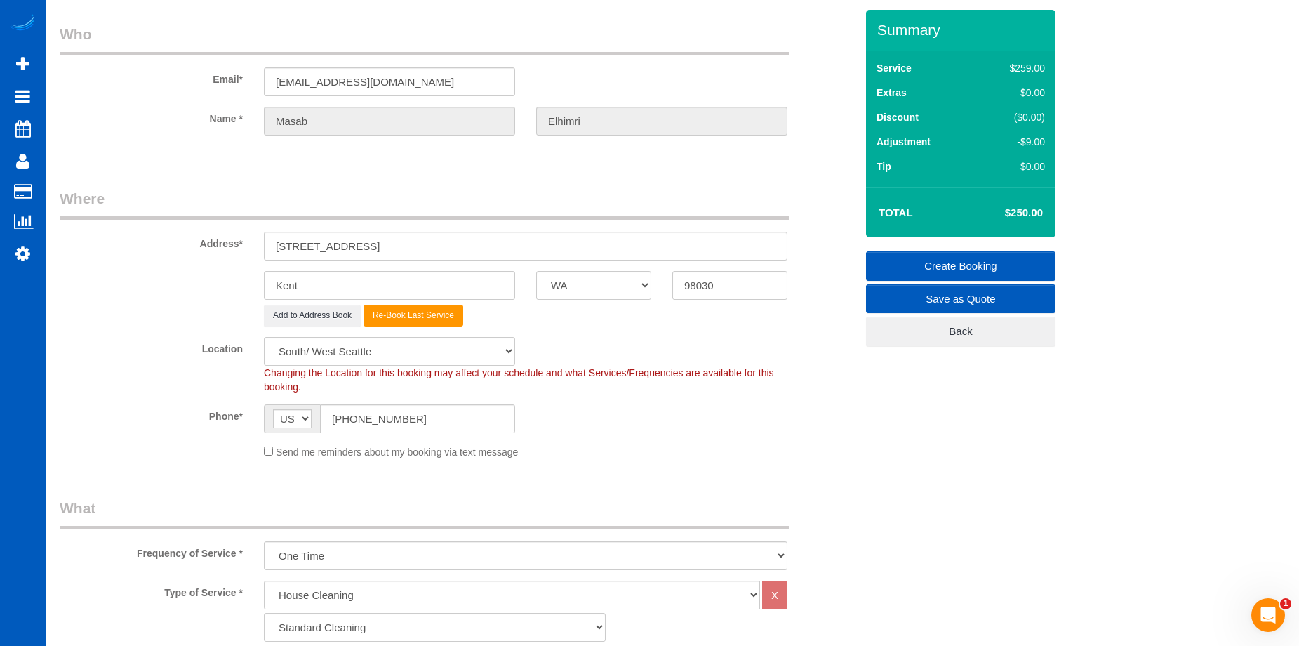
click at [881, 255] on link "Create Booking" at bounding box center [960, 265] width 189 height 29
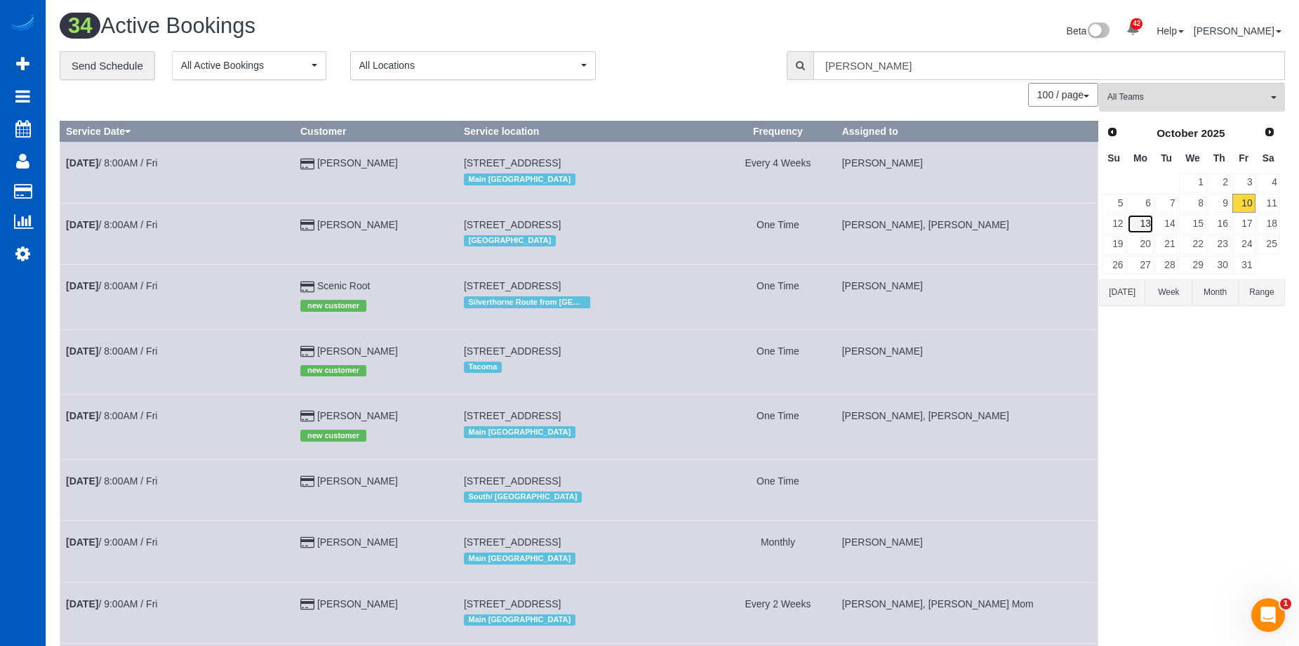
click at [1138, 227] on link "13" at bounding box center [1140, 223] width 26 height 19
click at [1176, 95] on span "All Teams" at bounding box center [1187, 97] width 160 height 12
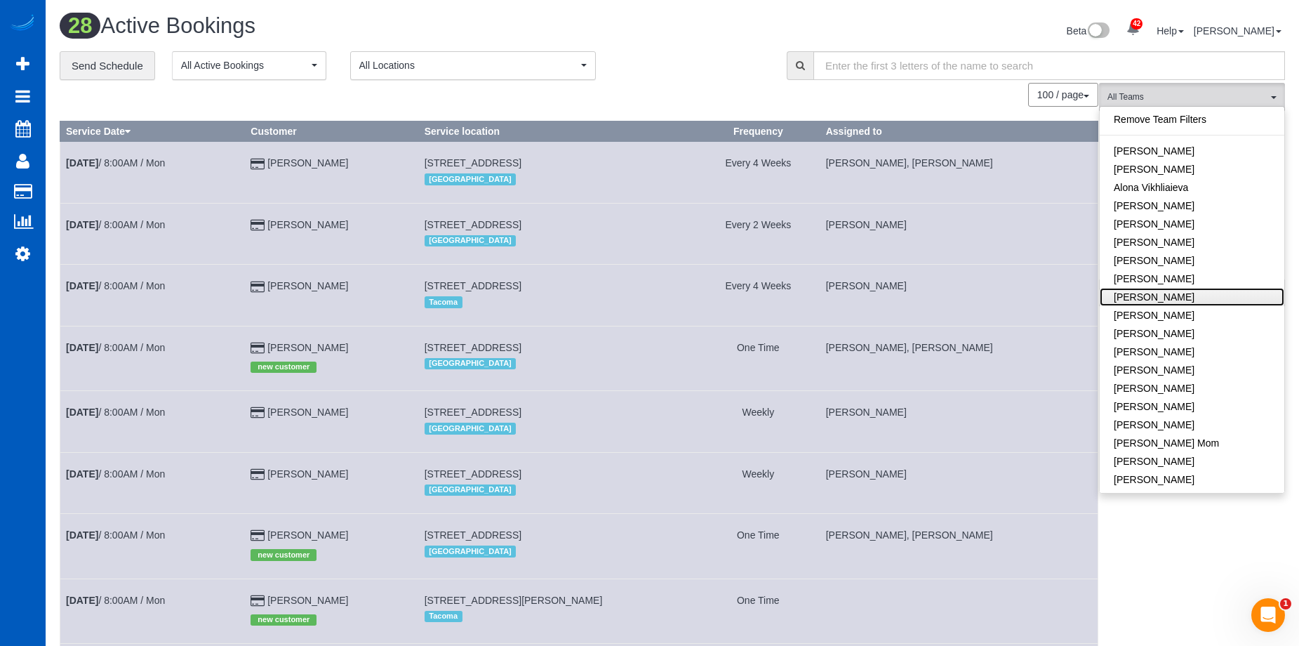
click at [1187, 294] on link "[PERSON_NAME]" at bounding box center [1192, 297] width 185 height 18
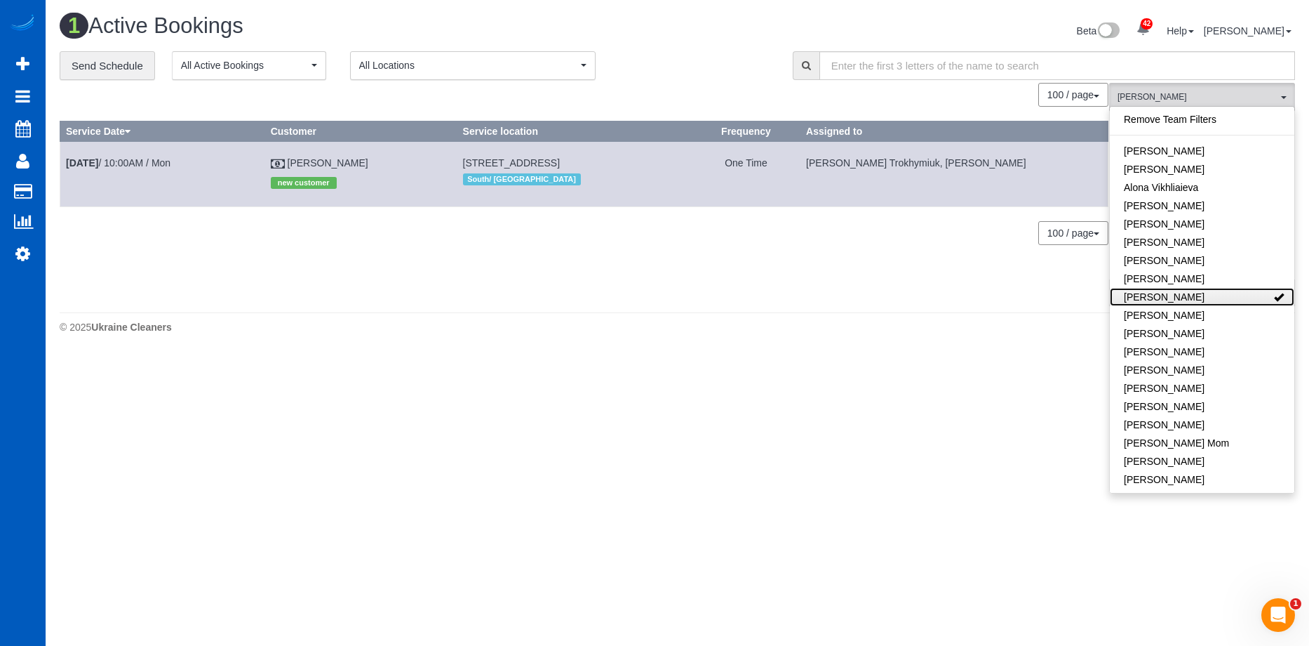
click at [1259, 298] on link "[PERSON_NAME]" at bounding box center [1202, 297] width 185 height 18
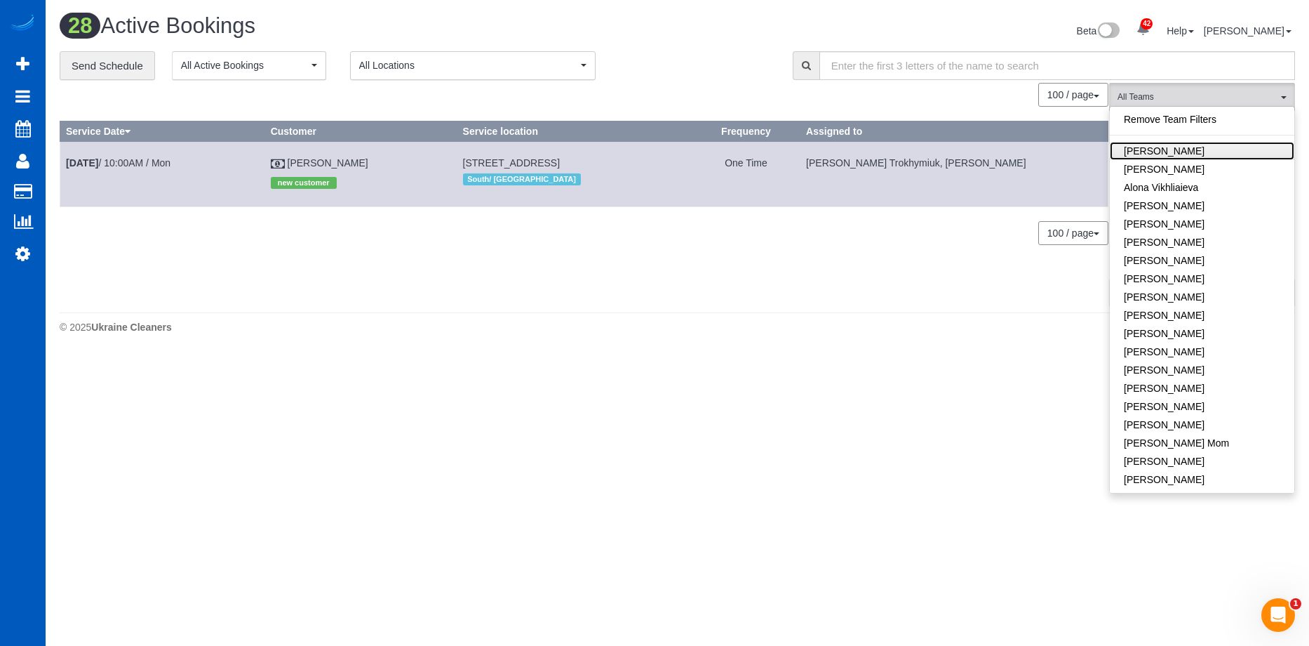
click at [1230, 155] on link "[PERSON_NAME]" at bounding box center [1202, 151] width 185 height 18
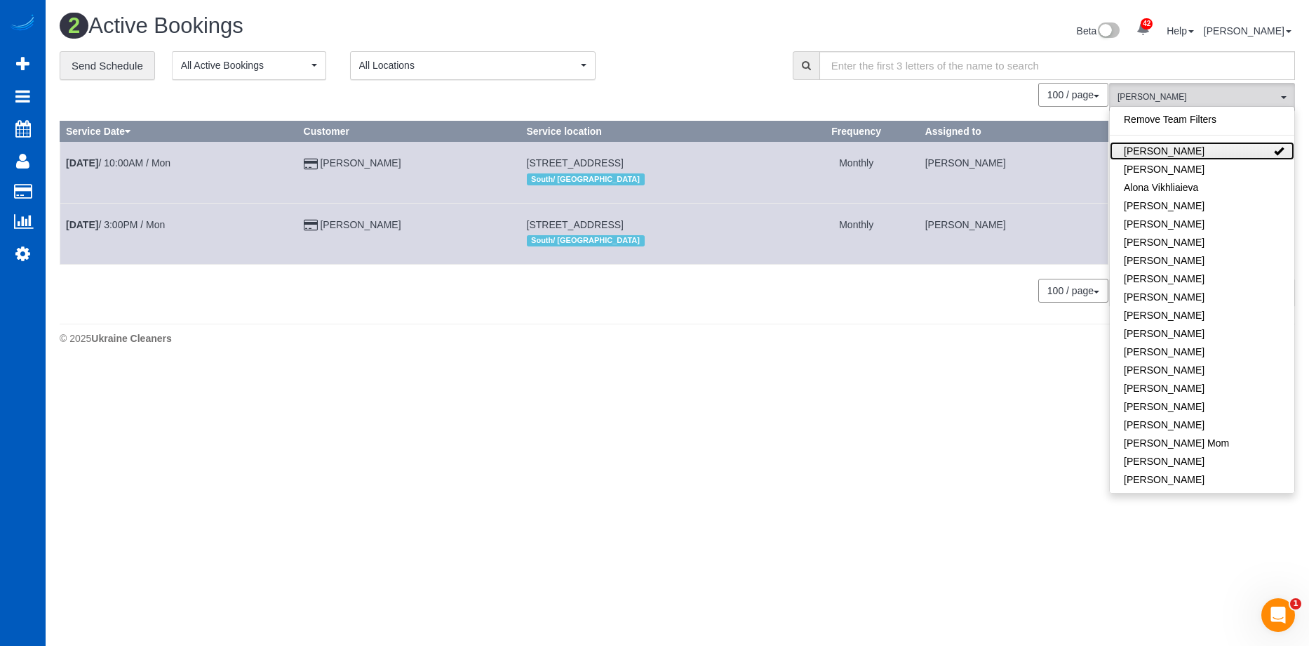
click at [1230, 155] on link "[PERSON_NAME]" at bounding box center [1202, 151] width 185 height 18
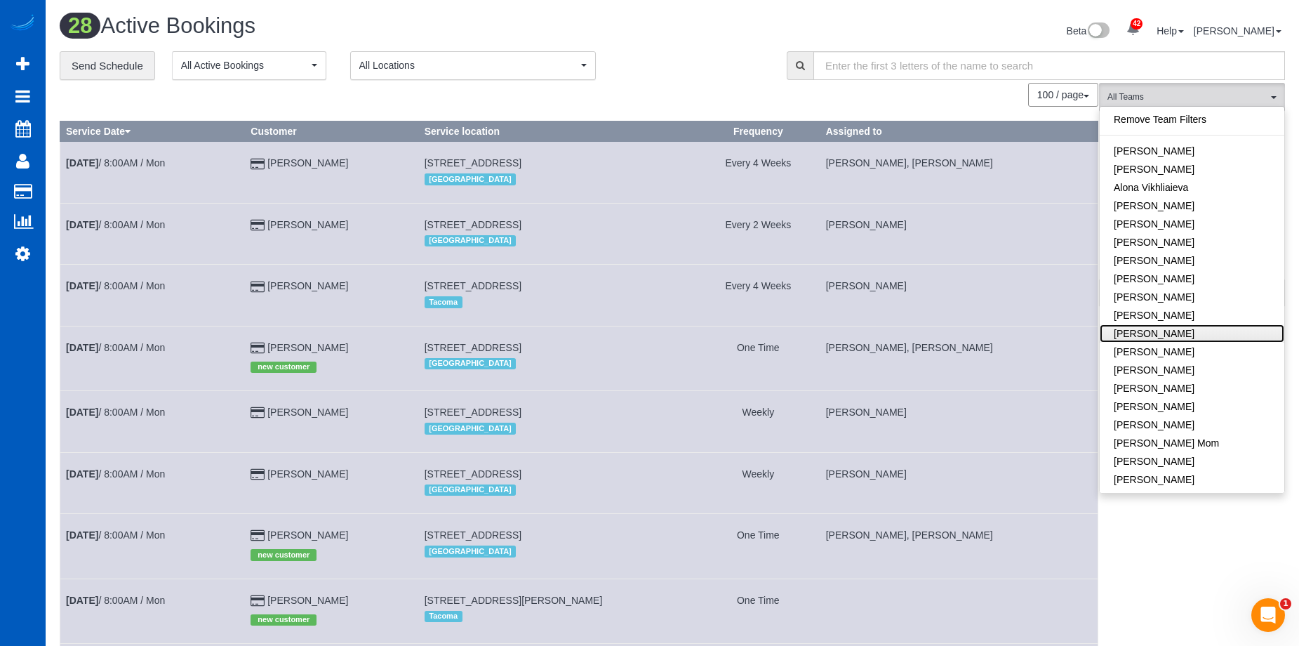
click at [1185, 328] on link "[PERSON_NAME]" at bounding box center [1192, 333] width 185 height 18
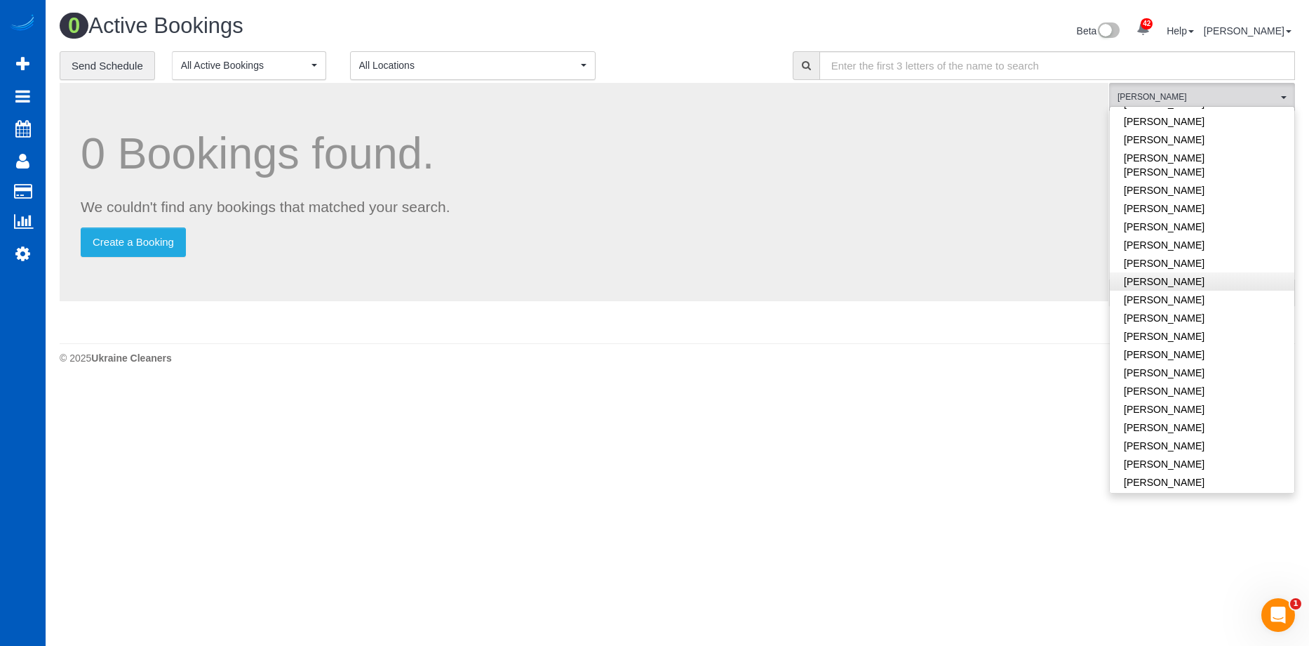
scroll to position [702, 0]
click at [1210, 385] on link "[PERSON_NAME]" at bounding box center [1202, 394] width 185 height 18
